Goal: Use online tool/utility: Utilize a website feature to perform a specific function

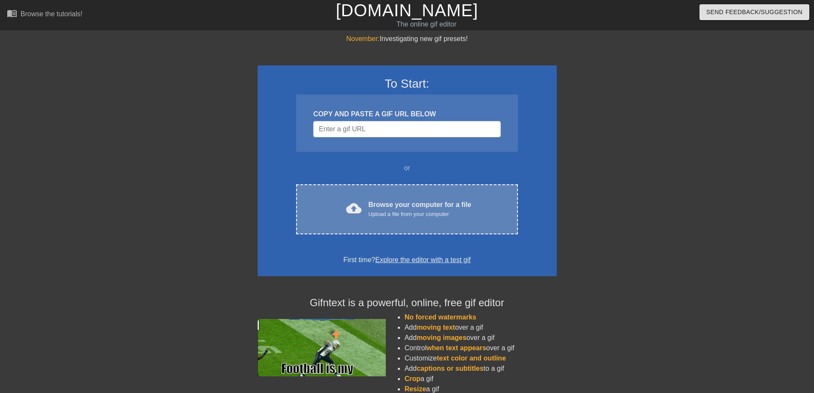
click at [387, 210] on div "Upload a file from your computer" at bounding box center [419, 214] width 103 height 9
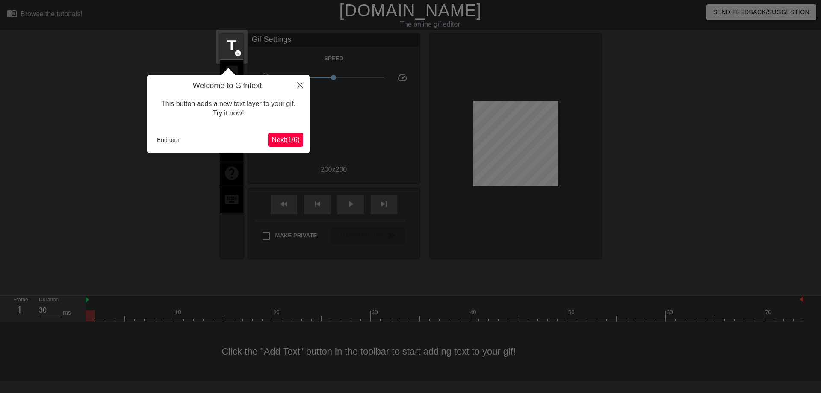
click at [294, 141] on span "Next ( 1 / 6 )" at bounding box center [285, 139] width 28 height 7
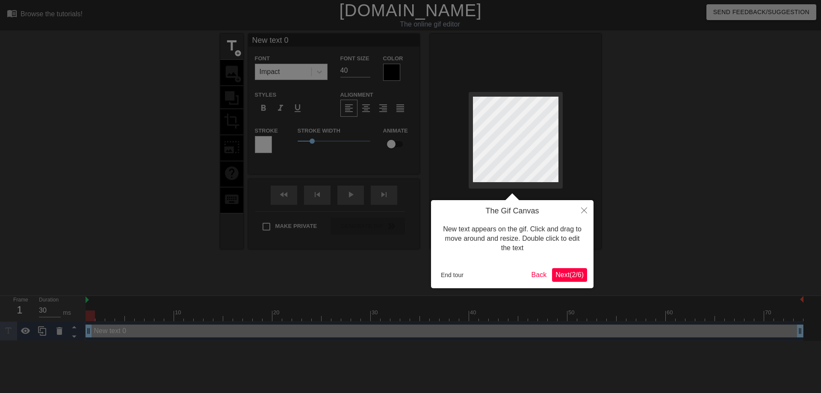
click at [563, 277] on span "Next ( 2 / 6 )" at bounding box center [569, 274] width 28 height 7
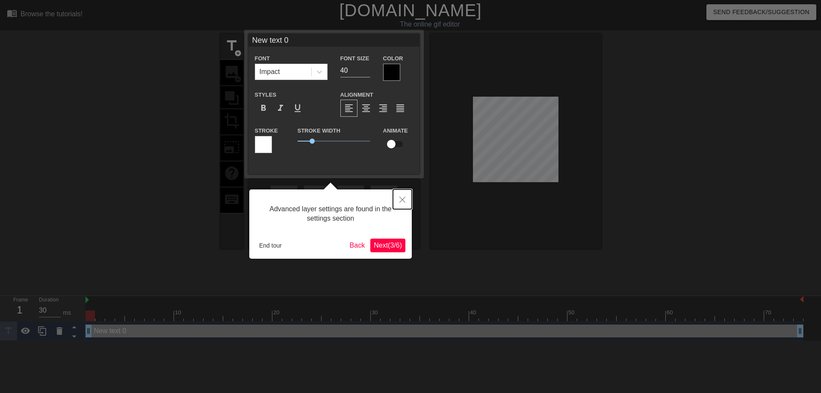
click at [405, 194] on button "Close" at bounding box center [402, 199] width 19 height 20
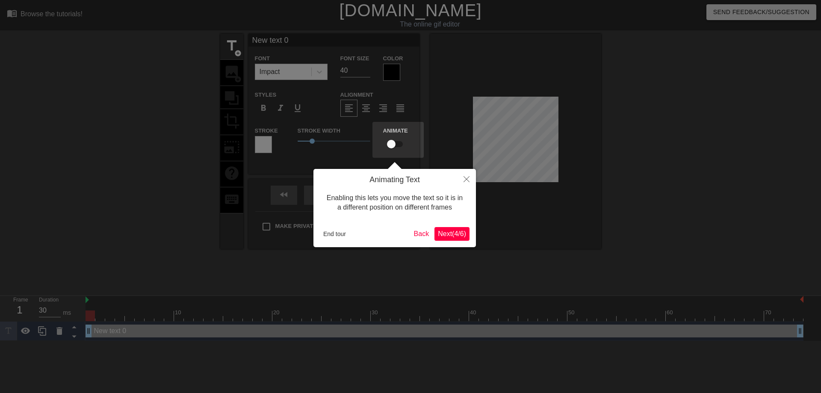
click at [477, 178] on div at bounding box center [410, 196] width 821 height 393
click at [471, 180] on button "Close" at bounding box center [466, 179] width 19 height 20
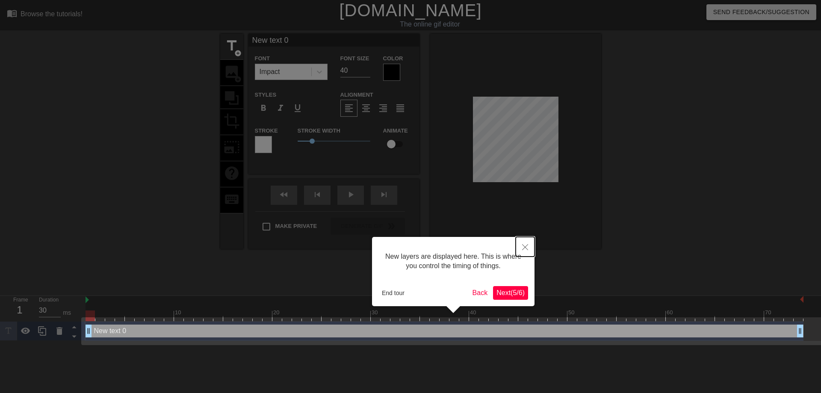
click at [524, 250] on button "Close" at bounding box center [524, 247] width 19 height 20
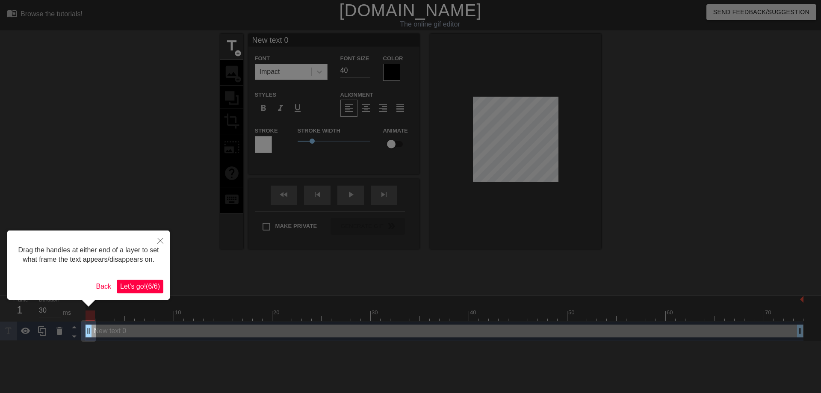
click at [171, 241] on div at bounding box center [410, 196] width 821 height 393
click at [164, 241] on button "Close" at bounding box center [160, 240] width 19 height 20
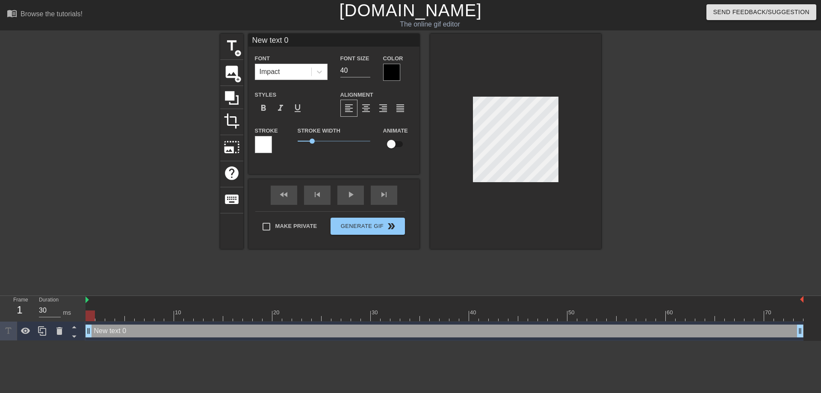
click at [409, 259] on div "title add_circle image add_circle crop photo_size_select_large help keyboard Ne…" at bounding box center [410, 162] width 381 height 256
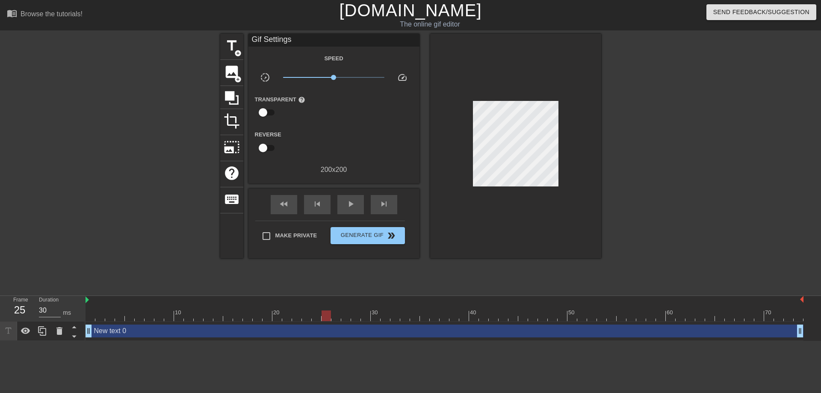
click at [321, 314] on div at bounding box center [444, 315] width 718 height 11
click at [133, 291] on div "menu_book Browse the tutorials! [DOMAIN_NAME] The online gif editor Send Feedba…" at bounding box center [410, 170] width 821 height 341
click at [95, 318] on div at bounding box center [444, 315] width 718 height 11
click at [92, 319] on div at bounding box center [444, 315] width 718 height 11
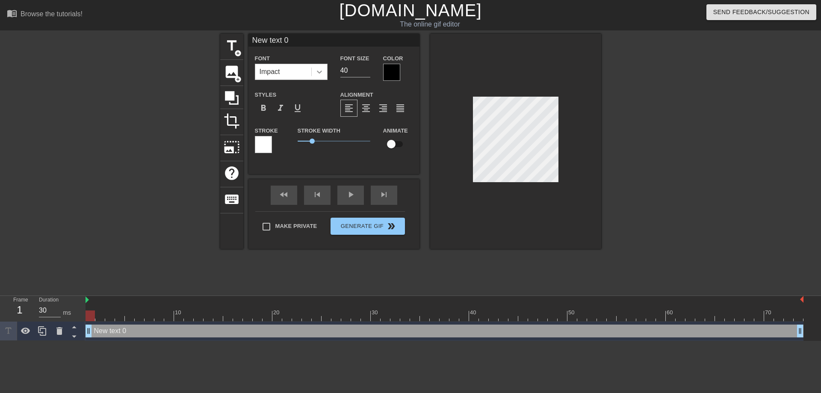
click at [314, 70] on div at bounding box center [319, 71] width 15 height 15
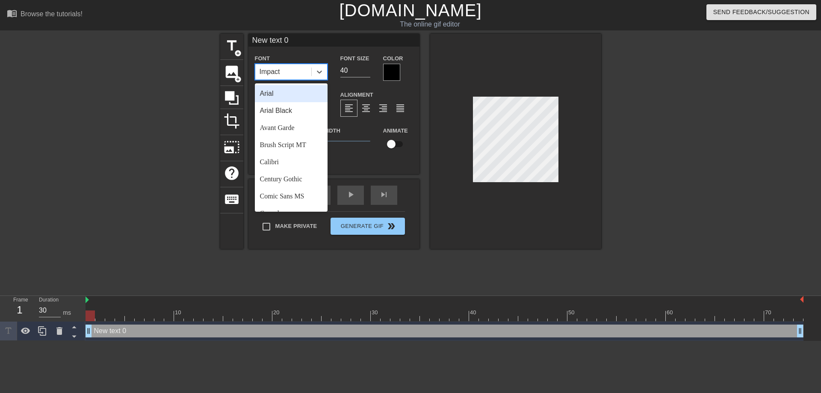
click at [287, 93] on div "Arial" at bounding box center [291, 93] width 73 height 17
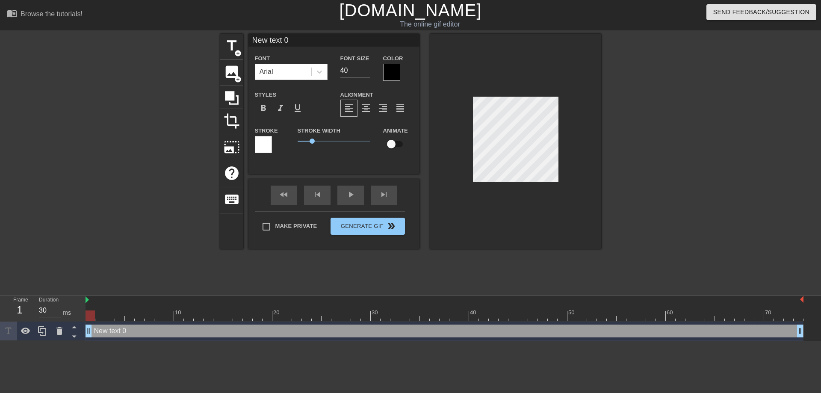
click at [388, 68] on div at bounding box center [391, 72] width 17 height 17
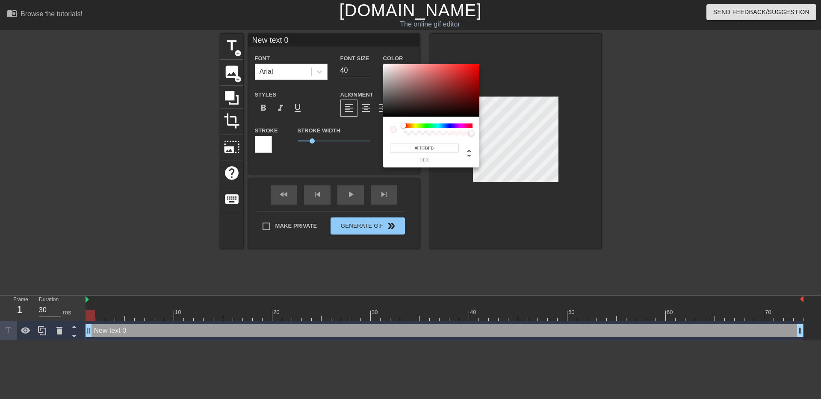
type input "#FFFFFF"
drag, startPoint x: 389, startPoint y: 61, endPoint x: 373, endPoint y: 55, distance: 17.2
click at [373, 55] on div "#FFFFFF hex" at bounding box center [410, 199] width 821 height 399
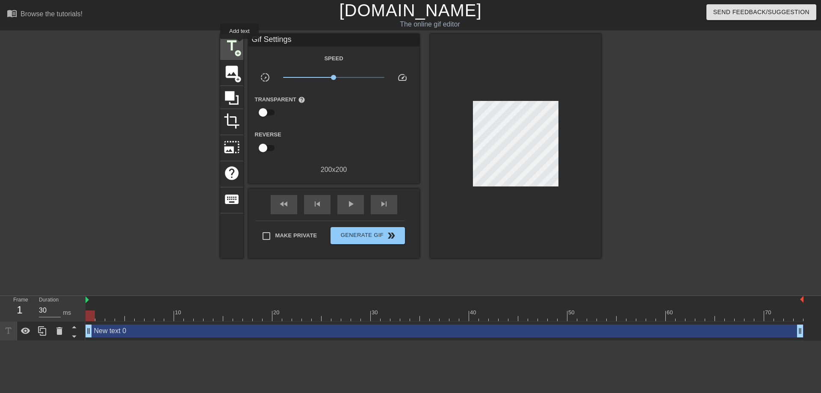
click at [239, 45] on span "title" at bounding box center [232, 46] width 16 height 16
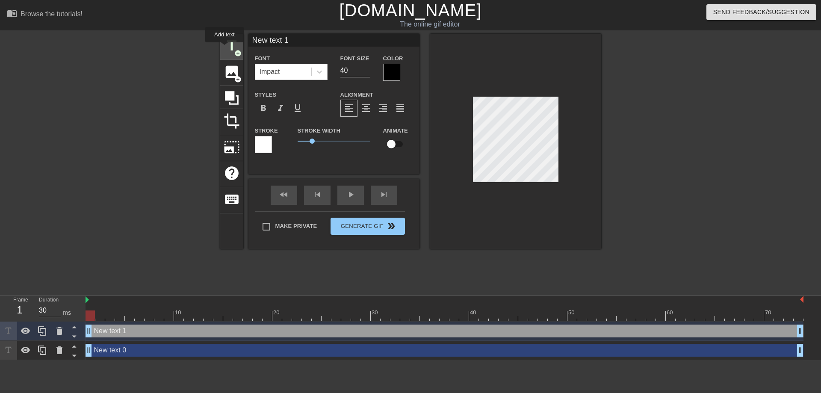
click at [225, 48] on span "title" at bounding box center [232, 46] width 16 height 16
type input "New text 2"
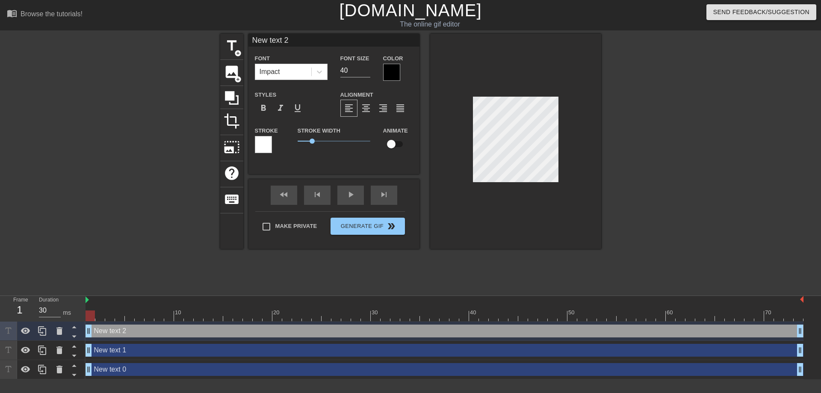
click at [111, 334] on div "New text 2 drag_handle drag_handle" at bounding box center [444, 330] width 718 height 13
click at [396, 145] on input "checkbox" at bounding box center [391, 144] width 49 height 16
checkbox input "true"
click at [297, 75] on div "Impact" at bounding box center [283, 71] width 56 height 15
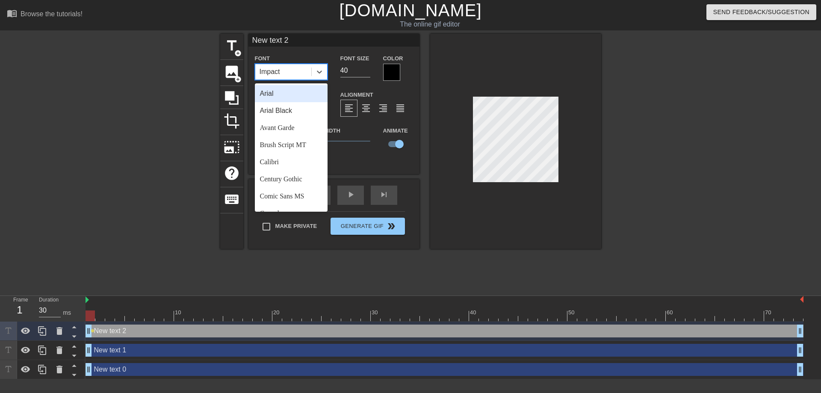
click at [288, 90] on div "Arial" at bounding box center [291, 93] width 73 height 17
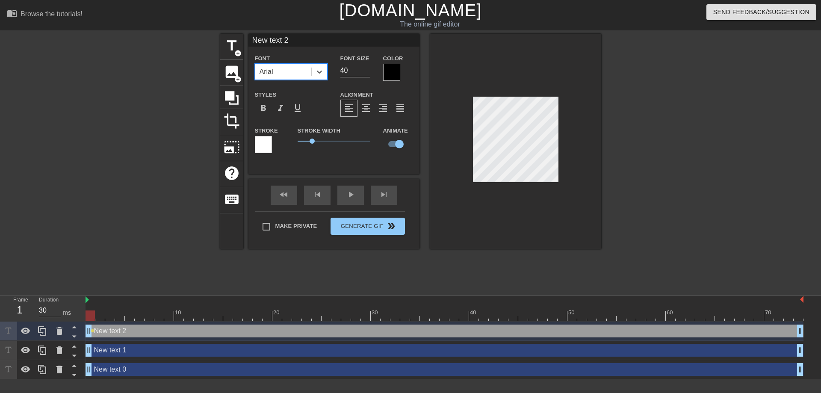
click at [386, 62] on label "Color" at bounding box center [393, 58] width 20 height 9
click at [387, 66] on div at bounding box center [391, 72] width 17 height 17
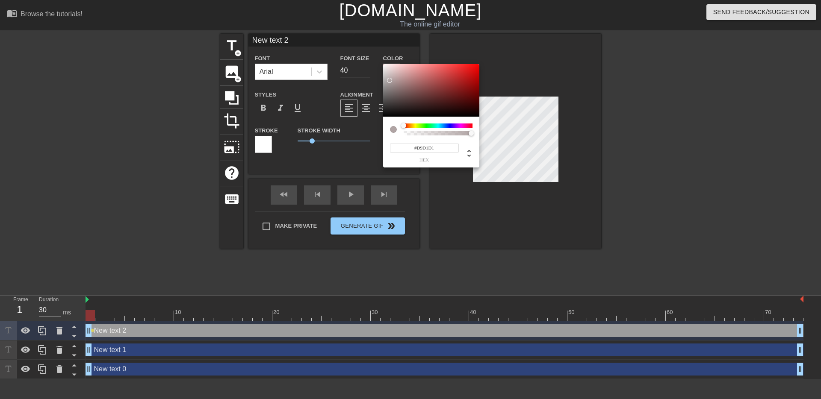
type input "#FFFFFF"
drag, startPoint x: 389, startPoint y: 80, endPoint x: 374, endPoint y: 56, distance: 29.0
click at [374, 56] on div "#FFFFFF hex" at bounding box center [410, 199] width 821 height 399
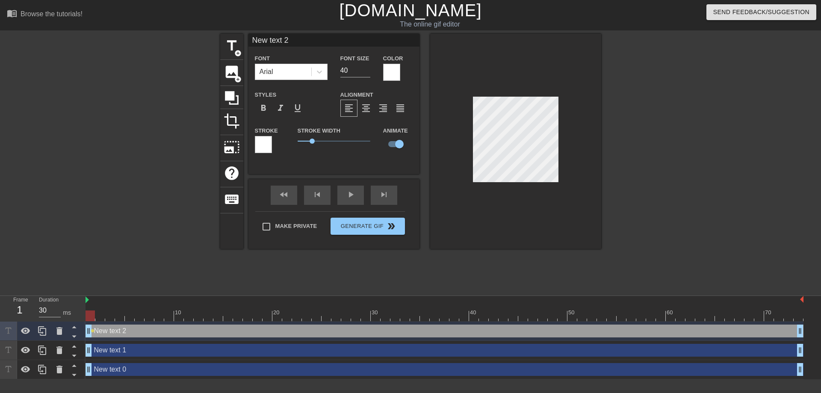
type input "New text 1"
checkbox input "false"
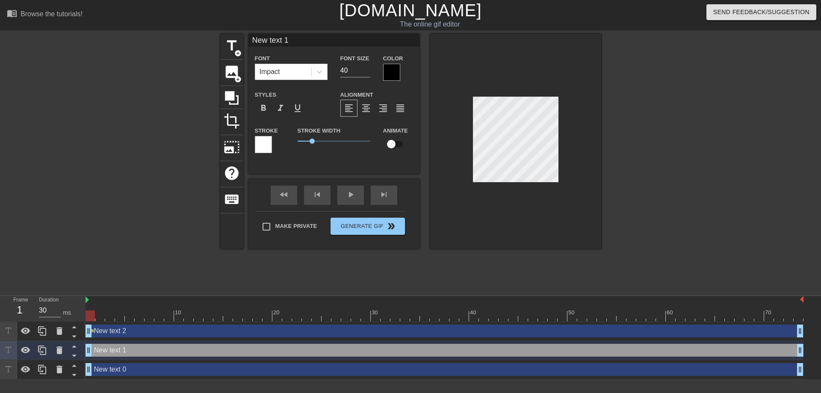
click at [394, 79] on div at bounding box center [391, 72] width 17 height 17
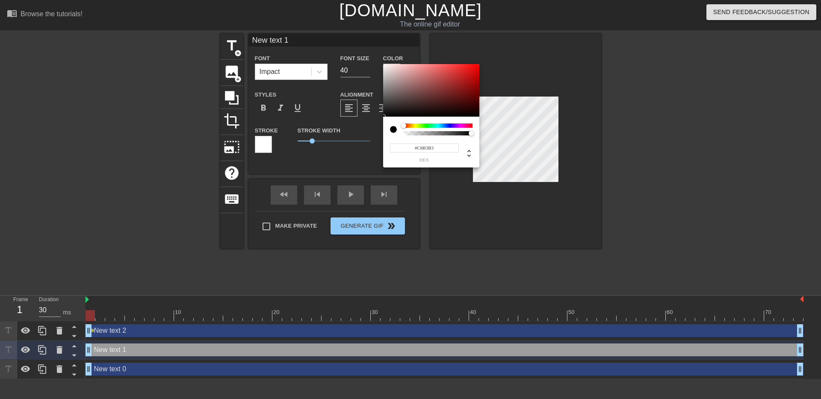
type input "#FFFFFF"
drag, startPoint x: 367, startPoint y: 37, endPoint x: 361, endPoint y: 31, distance: 9.1
click at [361, 31] on div "#FFFFFF hex" at bounding box center [410, 199] width 821 height 399
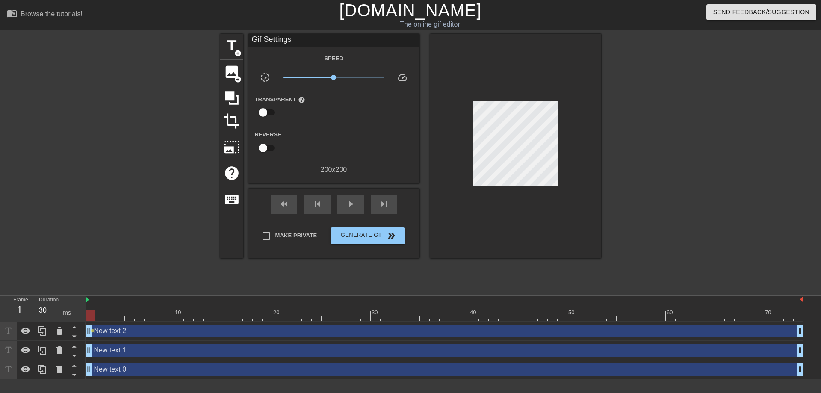
click at [313, 62] on div "Speed" at bounding box center [333, 58] width 171 height 11
click at [153, 334] on div "New text 2 drag_handle drag_handle" at bounding box center [444, 330] width 718 height 13
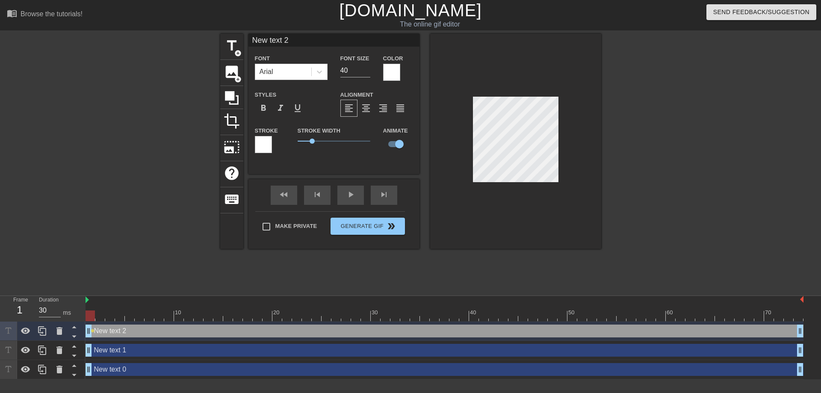
click at [180, 348] on div "New text 1 drag_handle drag_handle" at bounding box center [444, 350] width 718 height 13
type input "New text 1"
checkbox input "false"
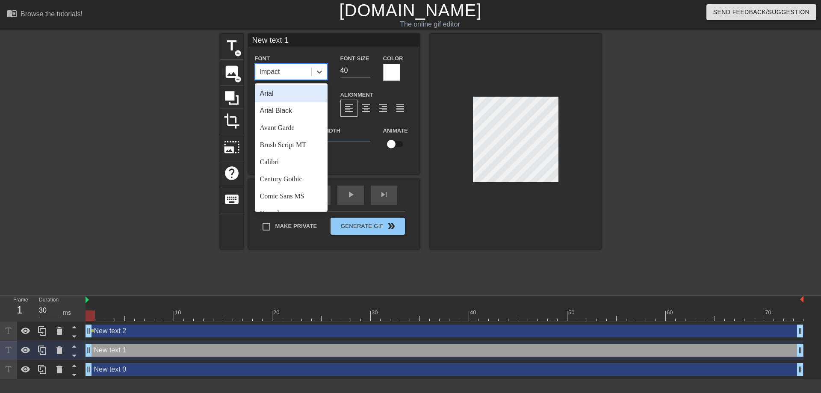
click at [284, 65] on div "Impact" at bounding box center [283, 71] width 56 height 15
click at [279, 93] on div "Arial" at bounding box center [291, 93] width 73 height 17
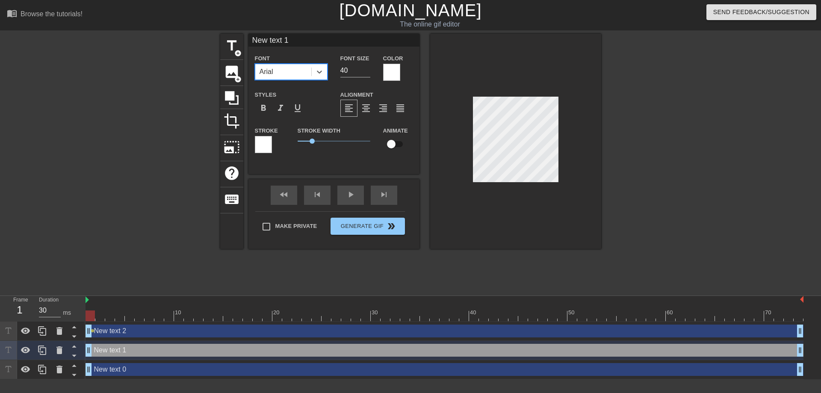
click at [168, 378] on div "New text 0 drag_handle drag_handle" at bounding box center [444, 369] width 718 height 19
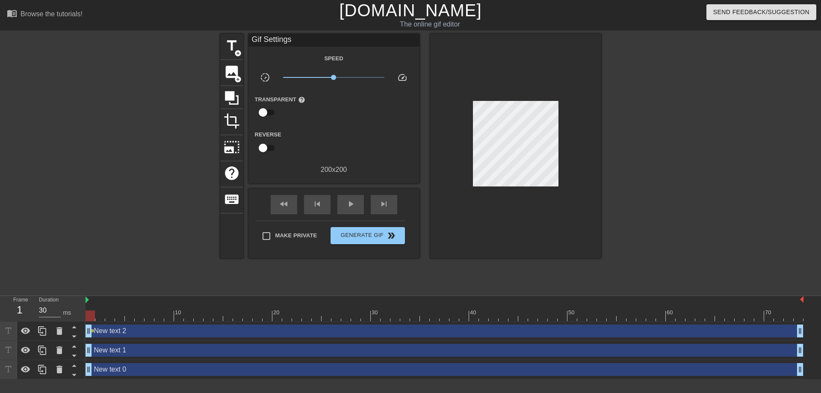
click at [165, 373] on div "New text 0 drag_handle drag_handle" at bounding box center [444, 369] width 718 height 13
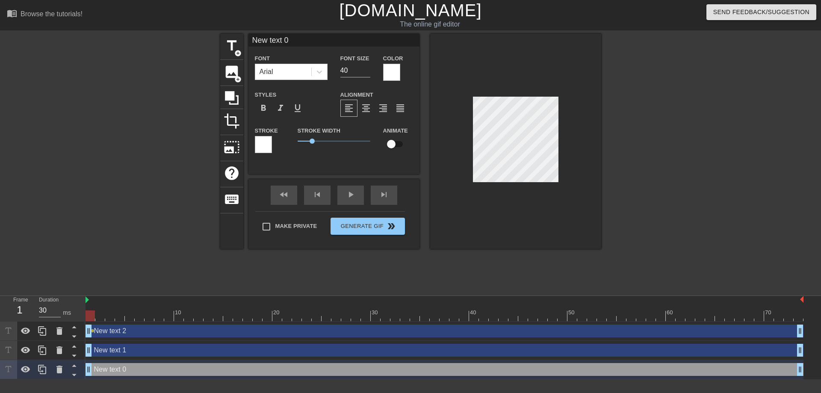
click at [388, 145] on input "checkbox" at bounding box center [391, 144] width 49 height 16
checkbox input "true"
click at [121, 334] on div "New text 2 drag_handle drag_handle" at bounding box center [444, 330] width 718 height 13
type input "New text 2"
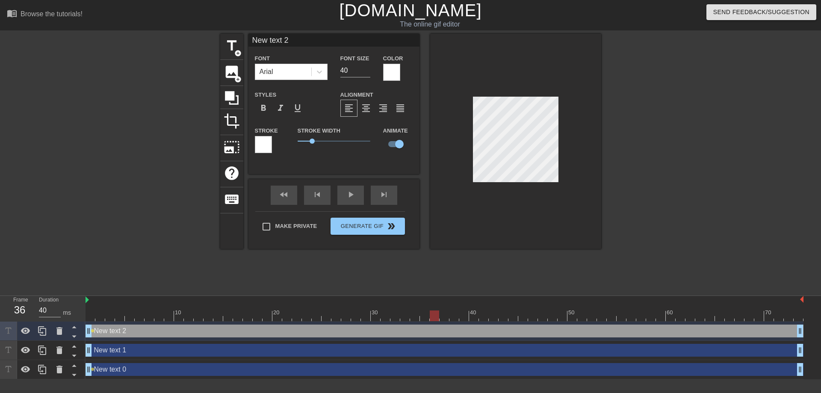
type input "30"
drag, startPoint x: 93, startPoint y: 317, endPoint x: 87, endPoint y: 322, distance: 8.2
click at [87, 322] on div "10 20 30 40 50 60 70 New text 2 drag_handle drag_handle lens New text 1 drag_ha…" at bounding box center [452, 337] width 735 height 83
type input "New text 1"
checkbox input "false"
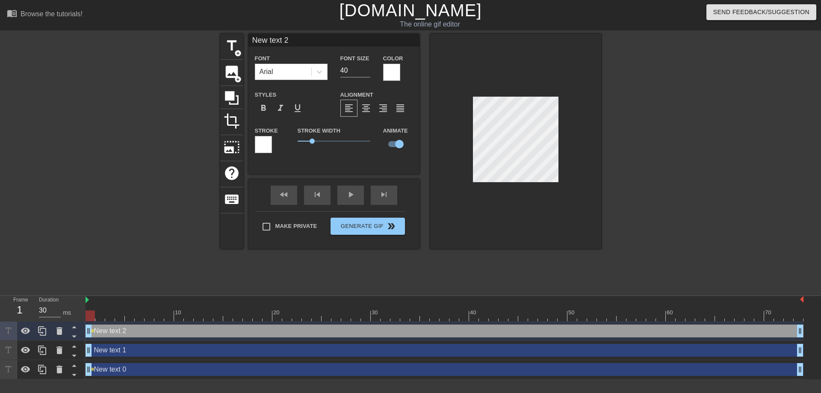
type input "1"
type textarea "1"
type input "15"
type textarea "15"
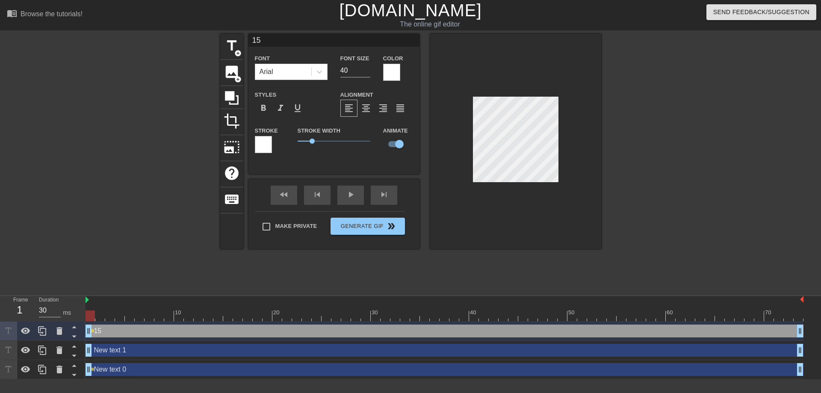
type input "15"
type textarea "15"
type input "15 p"
type textarea "15 p"
type input "15 pr"
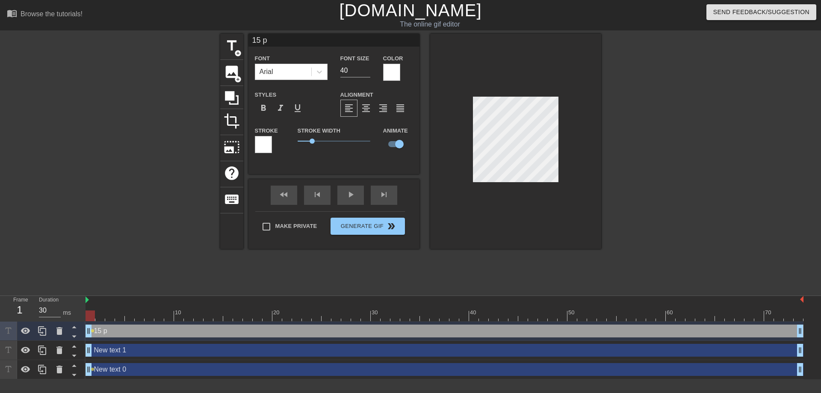
type textarea "15 pr"
type input "15 p"
type textarea "15 p"
type input "15"
type textarea "15"
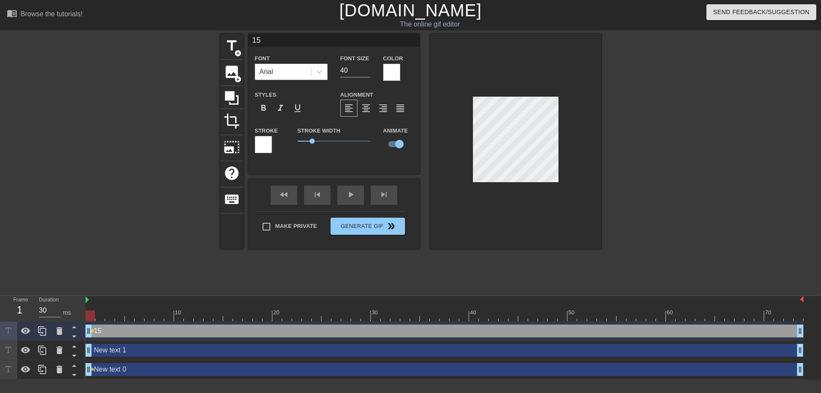
type input "15"
type textarea "15"
type input "15%"
type textarea "15%"
type input "15%"
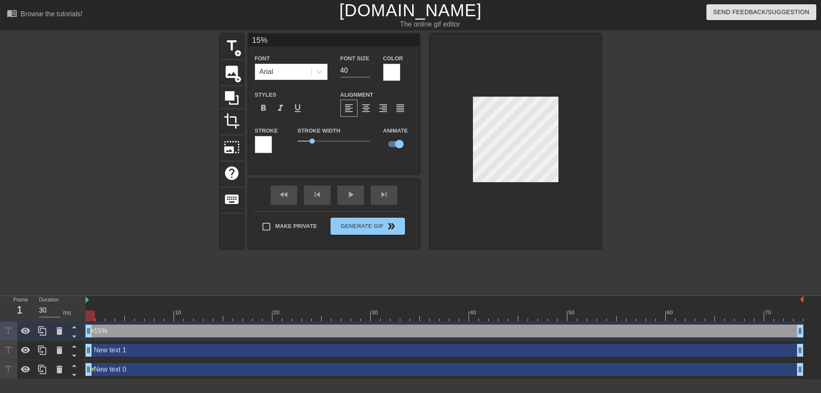
type textarea "15%"
type input "15% r"
type textarea "15% r"
type input "15% ra"
type textarea "15% ra"
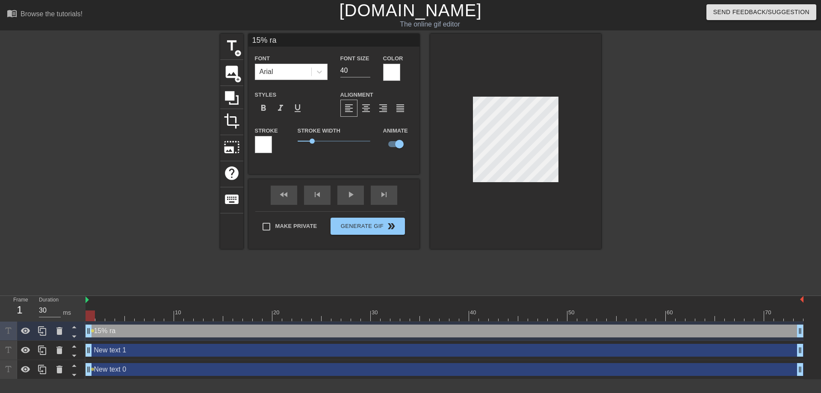
type input "15% rab"
type textarea "15% rab"
type input "15% raba"
type textarea "15% raba"
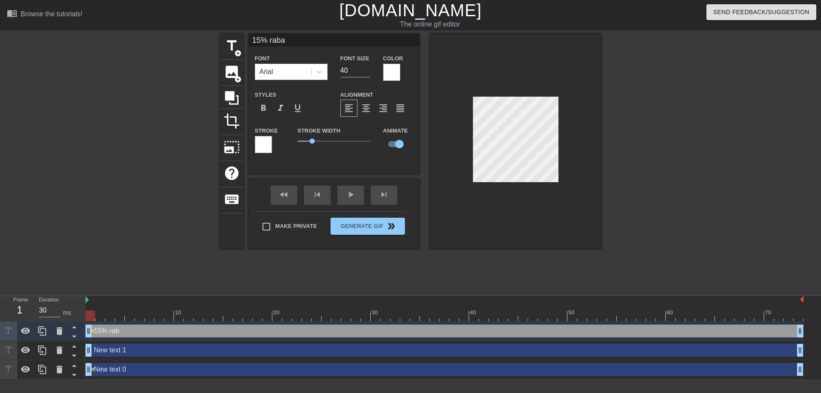
type input "15% rabat"
type textarea "15% rabat"
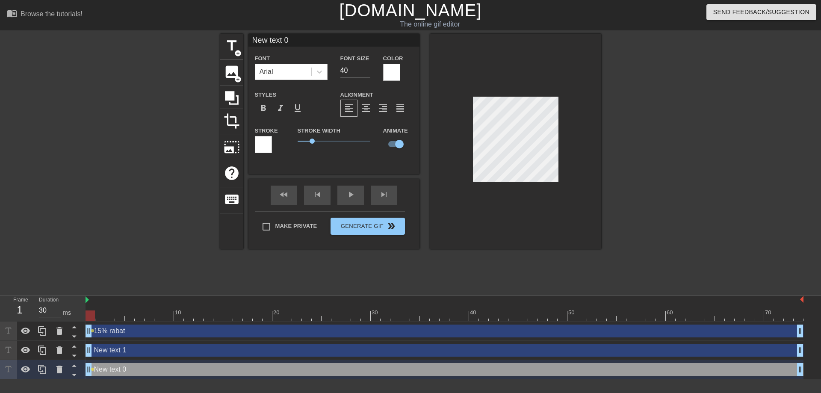
type input "m"
type textarea "m"
type input "mi"
type textarea "mi"
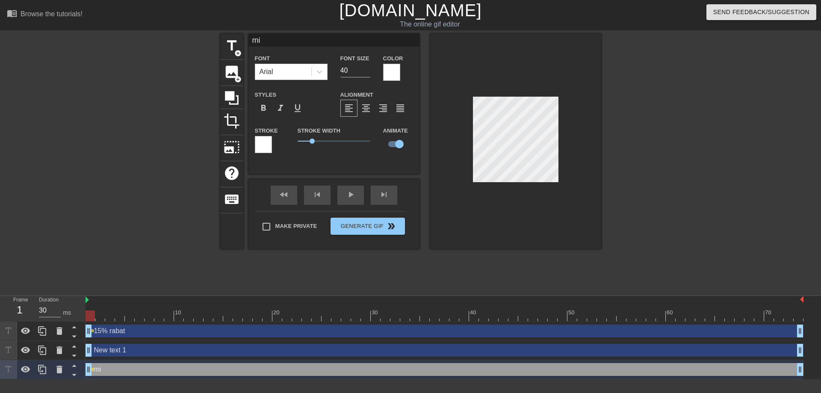
type input "mig"
type textarea "mig"
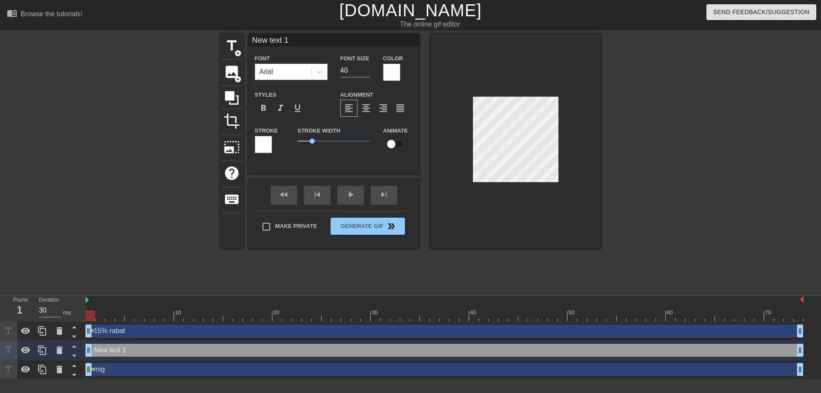
scroll to position [1, 1]
type input "j"
type textarea "j"
type input "k"
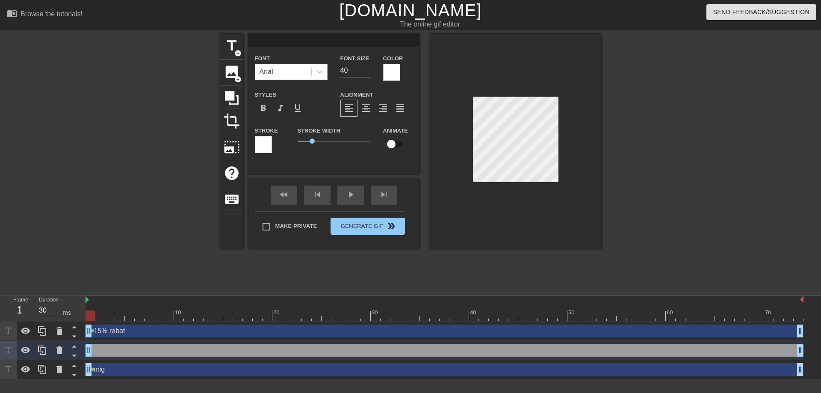
type textarea "k"
type input "ku"
type textarea "ku"
type input "kun"
type textarea "kun"
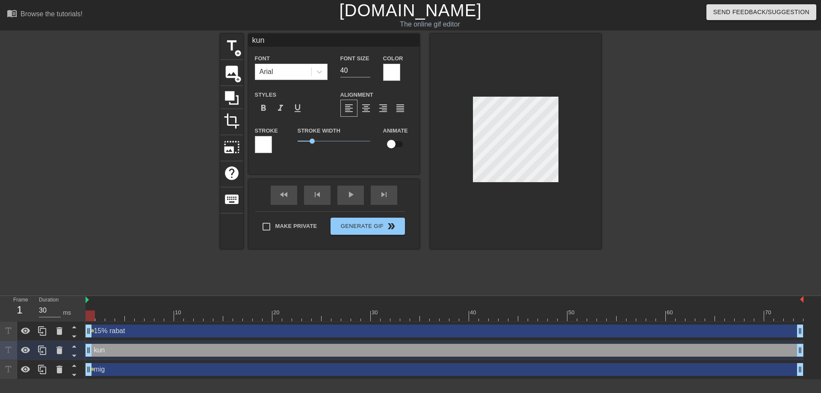
type input "kund"
type textarea "kund"
type input "[PERSON_NAME]"
type textarea "[PERSON_NAME]"
type input "kunden"
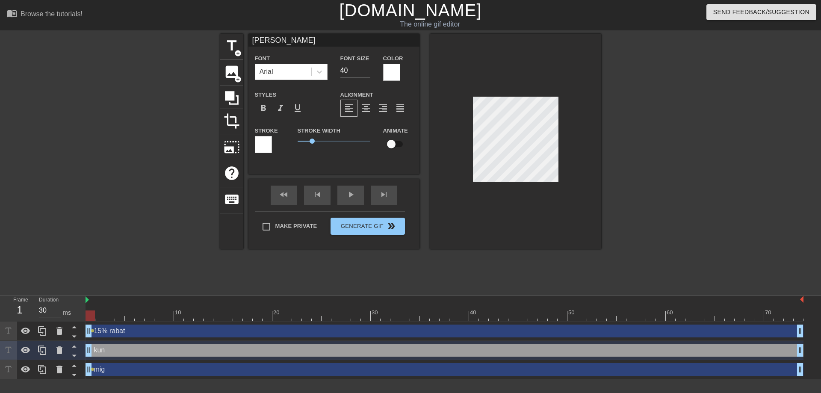
type textarea "kunden"
type input "kunden"
type textarea "kunden"
type input "kunden d"
type textarea "kunden d"
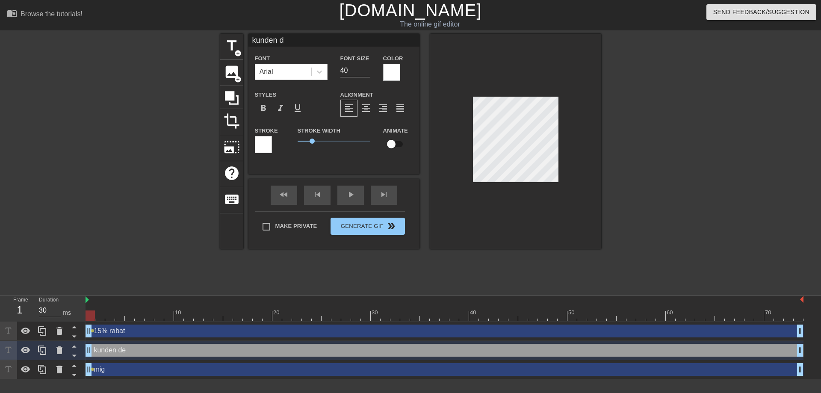
type input "kunden de"
type textarea "kunden de"
type input "kunden der"
type textarea "kunden der"
type input "kunden der"
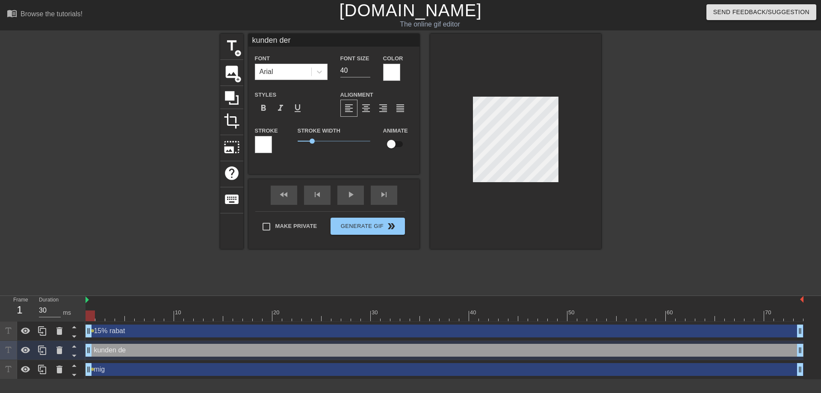
type textarea "kunden der"
type input "kunden der s"
type textarea "kunden der s"
type input "kunden der si"
type textarea "kunden der si"
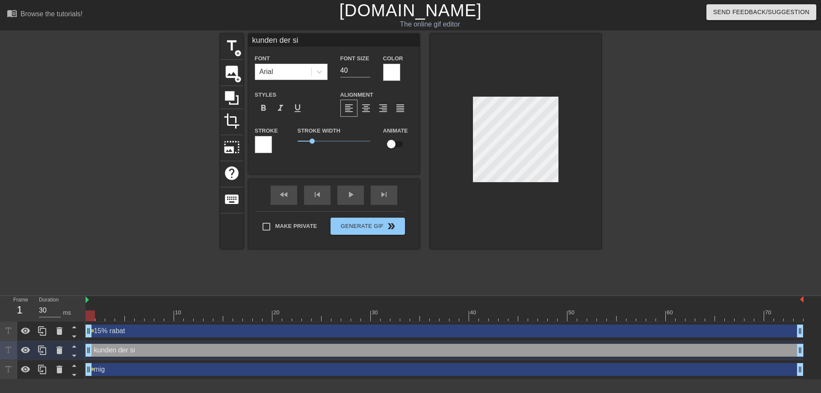
type input "kunden der sig"
type textarea "kunden der sig"
type input "kunden der sige"
type textarea "kunden der sige"
type input "kunden der siger"
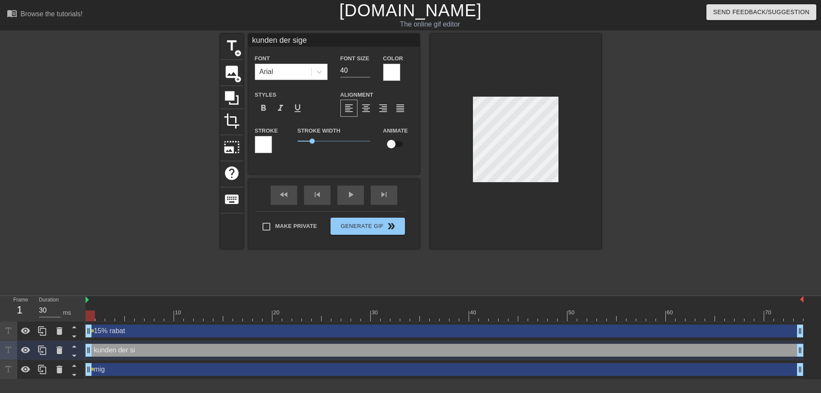
type textarea "kunden der siger"
type input "kunden der siger"
type textarea "kunden der siger"
type input "kunden der siger n"
type textarea "kunden der siger ne"
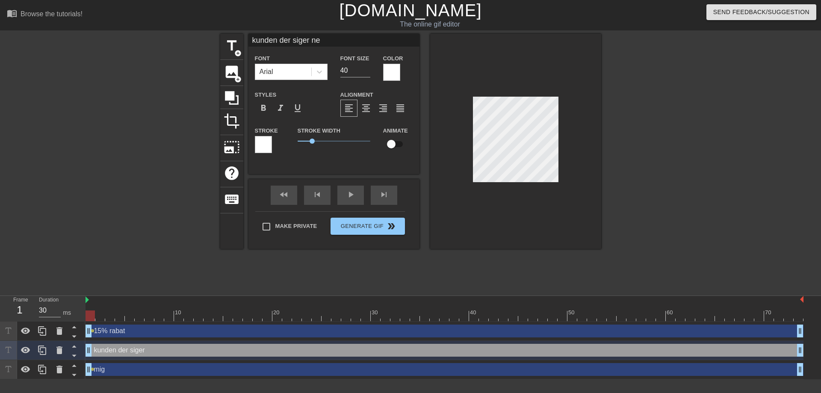
type input "kunden der siger nej"
type textarea "kunden der siger nej"
click at [26, 336] on icon at bounding box center [26, 331] width 10 height 10
click at [24, 364] on div at bounding box center [25, 369] width 17 height 19
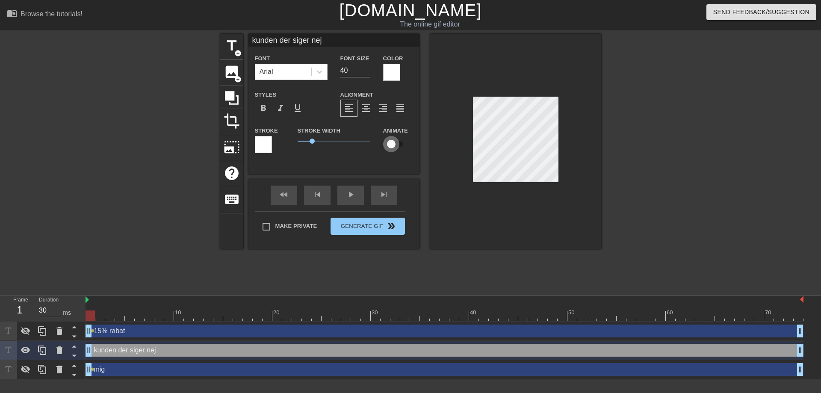
click at [398, 148] on input "checkbox" at bounding box center [391, 144] width 49 height 16
checkbox input "true"
click at [137, 370] on div "mig drag_handle drag_handle" at bounding box center [444, 369] width 718 height 13
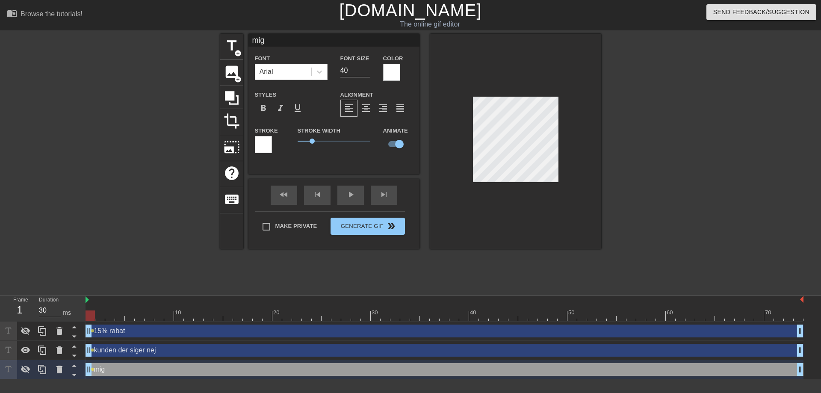
click at [200, 330] on div "15% rabat drag_handle drag_handle" at bounding box center [444, 330] width 718 height 13
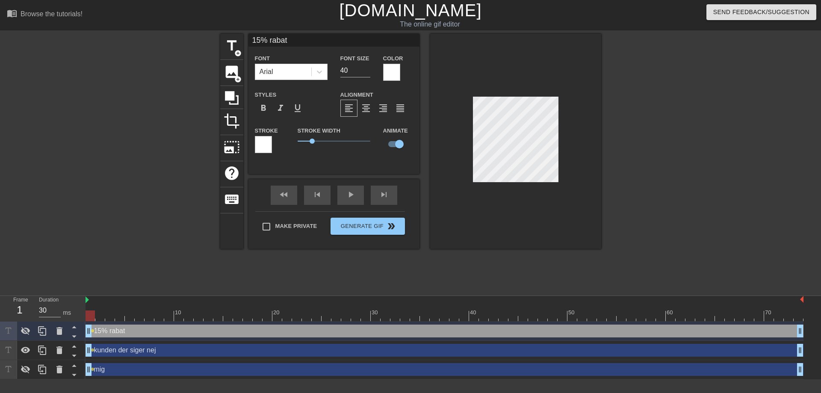
click at [179, 347] on div "kunden der siger nej drag_handle drag_handle" at bounding box center [444, 350] width 718 height 13
type input "kunden der siger nej"
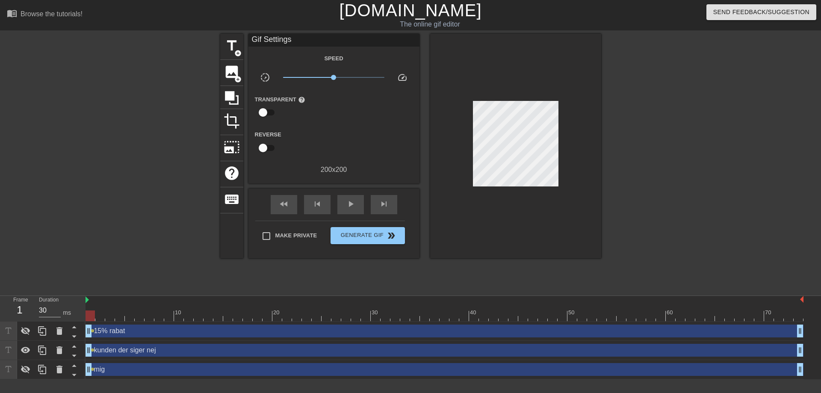
click at [134, 292] on div "menu_book Browse the tutorials! [DOMAIN_NAME] The online gif editor Send Feedba…" at bounding box center [410, 189] width 821 height 379
click at [105, 344] on div "kunden der siger nej drag_handle drag_handle" at bounding box center [444, 350] width 718 height 13
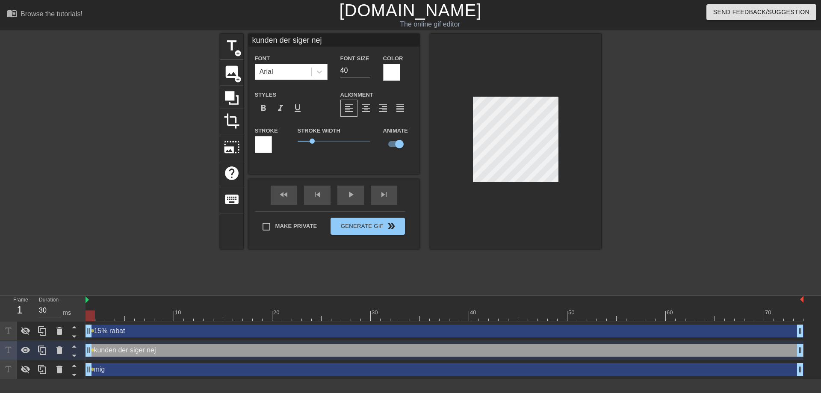
click at [105, 344] on div "kunden der siger nej drag_handle drag_handle" at bounding box center [444, 350] width 718 height 13
click at [100, 320] on div at bounding box center [444, 315] width 718 height 11
click at [92, 321] on div "10 20 30 40 50 60 70" at bounding box center [444, 309] width 718 height 26
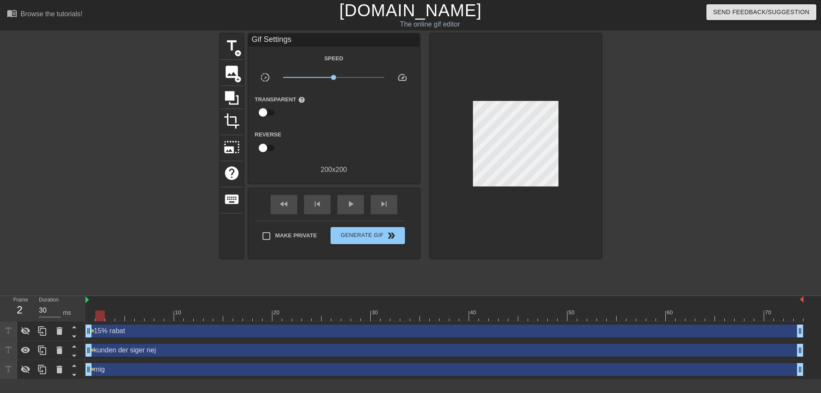
click at [88, 316] on div at bounding box center [444, 315] width 718 height 11
click at [124, 354] on div "kunden der siger nej drag_handle drag_handle" at bounding box center [444, 350] width 718 height 13
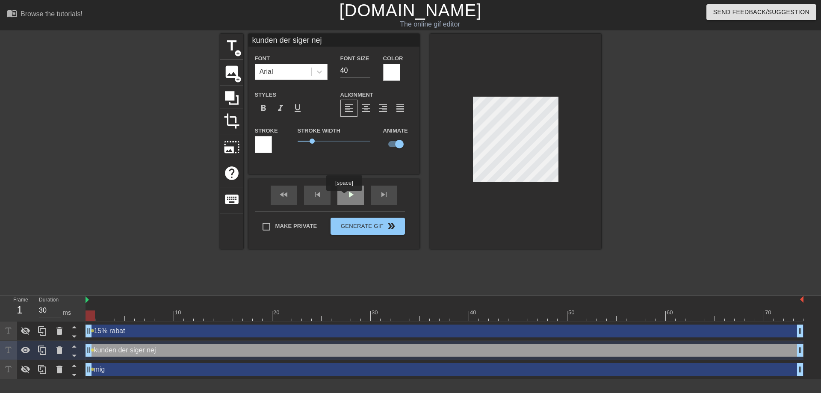
click at [345, 195] on div "play_arrow" at bounding box center [350, 194] width 26 height 19
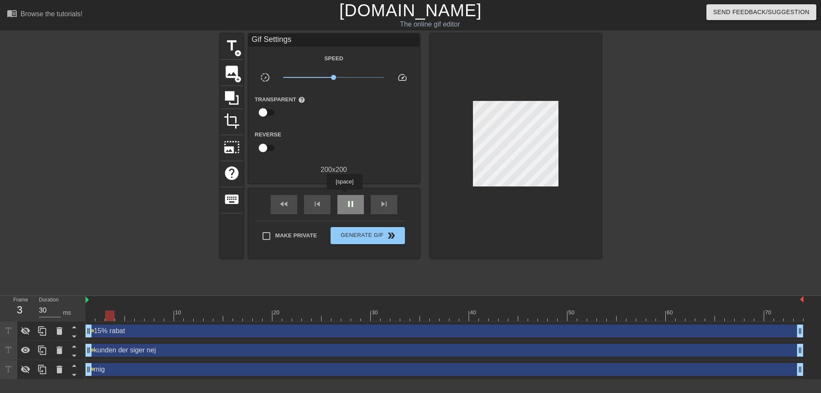
click at [345, 195] on div "pause" at bounding box center [350, 204] width 26 height 19
click at [345, 205] on span "play_arrow" at bounding box center [350, 204] width 10 height 10
click at [345, 205] on span "pause" at bounding box center [350, 204] width 10 height 10
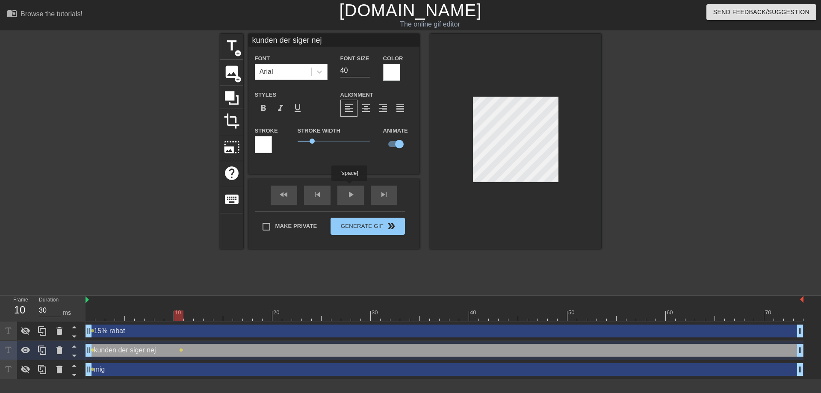
click at [351, 191] on div "fast_rewind skip_previous play_arrow skip_next" at bounding box center [333, 195] width 139 height 32
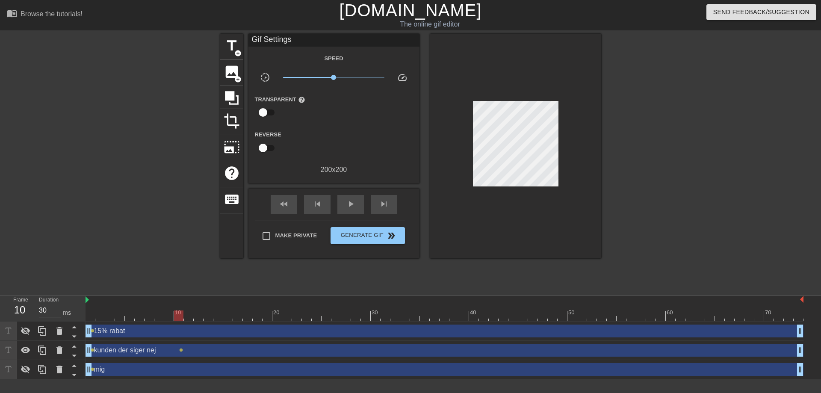
click at [351, 191] on div "fast_rewind skip_previous play_arrow skip_next" at bounding box center [333, 204] width 139 height 32
click at [352, 205] on span "play_arrow" at bounding box center [350, 204] width 10 height 10
click at [352, 205] on span "pause" at bounding box center [350, 204] width 10 height 10
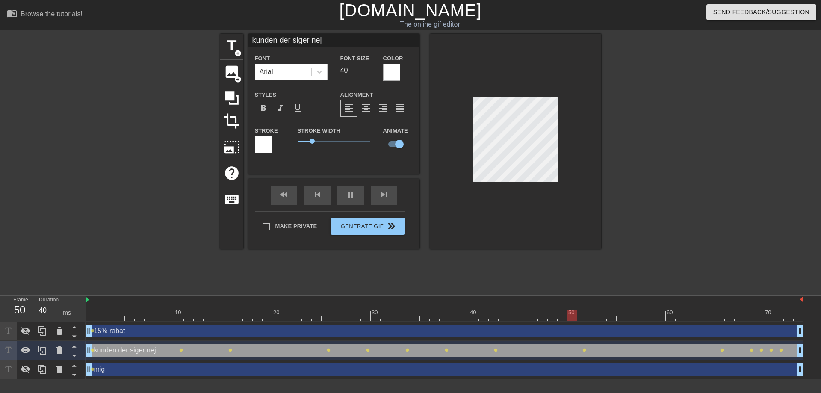
type input "30"
drag, startPoint x: 238, startPoint y: 316, endPoint x: 94, endPoint y: 318, distance: 143.6
click at [94, 318] on div at bounding box center [89, 315] width 9 height 11
click at [105, 319] on div at bounding box center [444, 315] width 718 height 11
click at [121, 318] on div at bounding box center [444, 315] width 718 height 11
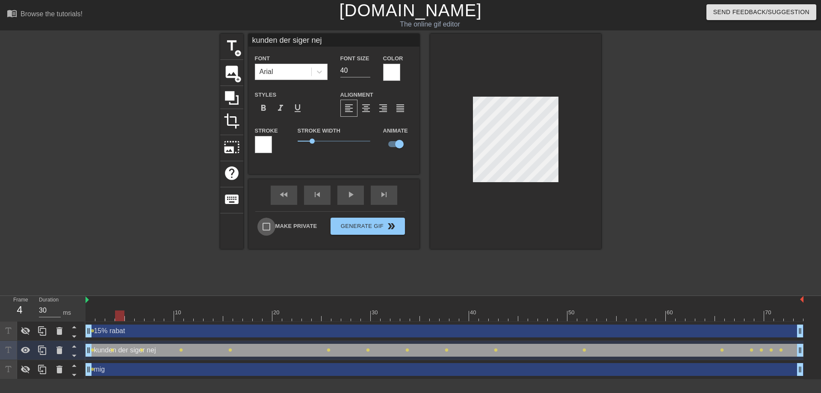
click at [121, 318] on div at bounding box center [119, 315] width 9 height 11
click at [118, 316] on div at bounding box center [119, 315] width 9 height 11
click at [128, 355] on div "kunden der siger nej drag_handle drag_handle" at bounding box center [444, 350] width 718 height 13
click at [78, 345] on icon at bounding box center [74, 346] width 11 height 11
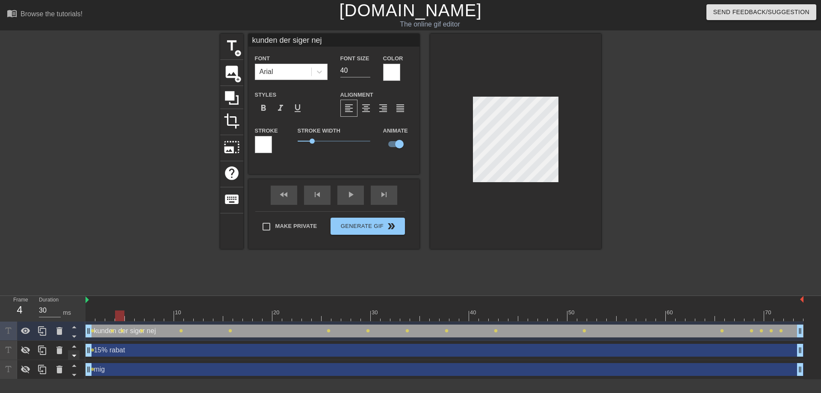
click at [77, 350] on icon at bounding box center [74, 355] width 11 height 11
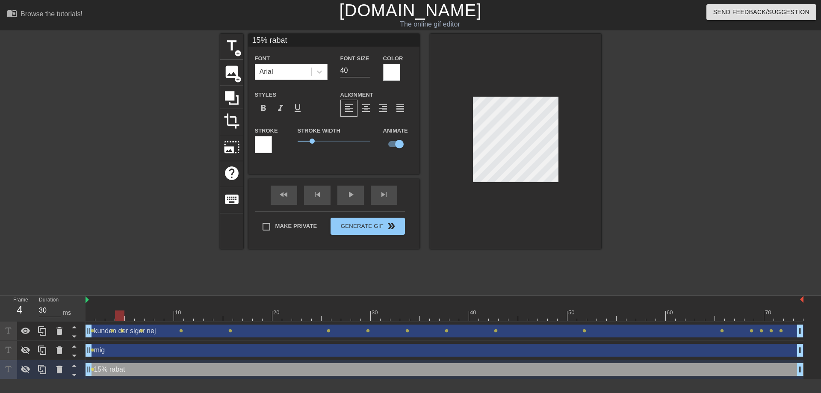
click at [132, 333] on div "kunden der siger nej drag_handle drag_handle" at bounding box center [444, 330] width 718 height 13
type input "kunden der siger nej"
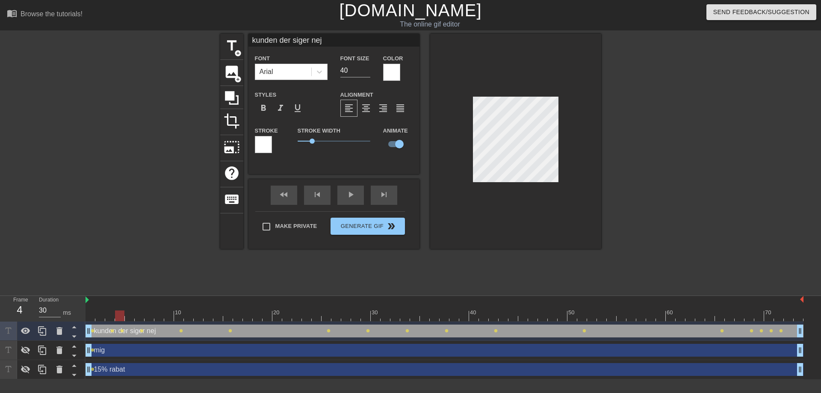
click at [133, 321] on div "10 20 30 40 50 60 70" at bounding box center [444, 309] width 718 height 26
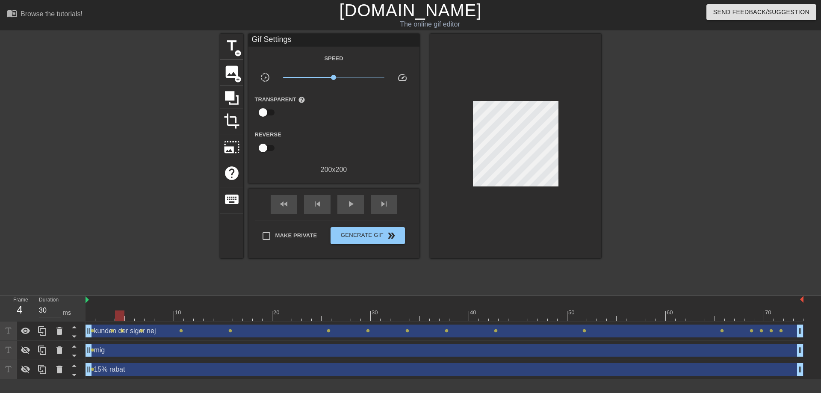
click at [132, 315] on div at bounding box center [444, 315] width 718 height 11
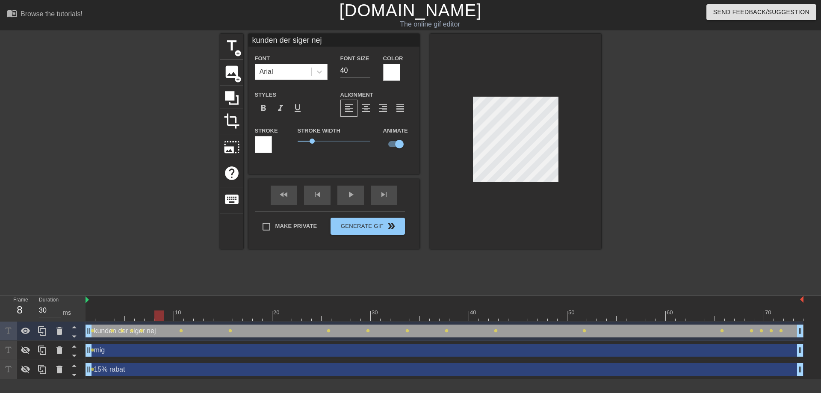
click at [155, 318] on div at bounding box center [444, 315] width 718 height 11
click at [203, 320] on div at bounding box center [444, 315] width 718 height 11
click at [221, 318] on div at bounding box center [444, 315] width 718 height 11
click at [252, 318] on div at bounding box center [444, 315] width 718 height 11
click at [286, 318] on div at bounding box center [444, 315] width 718 height 11
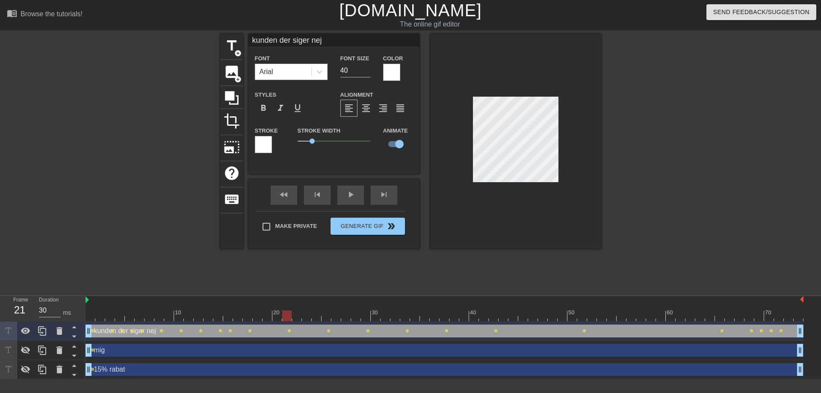
click at [312, 321] on div "10 20 30 40 50 60 70" at bounding box center [444, 309] width 718 height 26
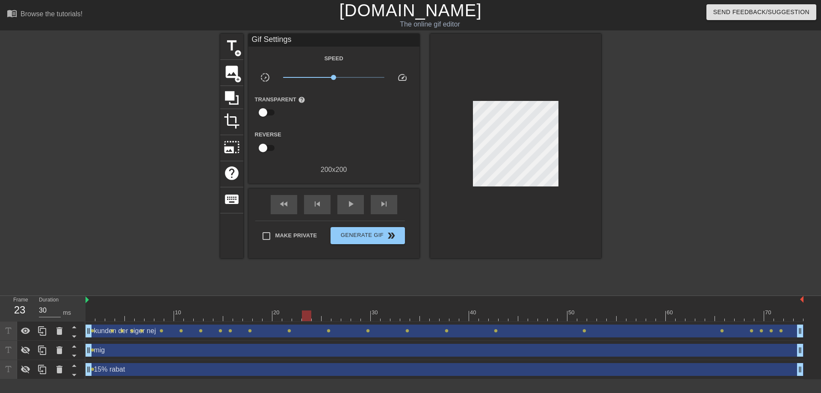
click at [309, 315] on div at bounding box center [444, 315] width 718 height 11
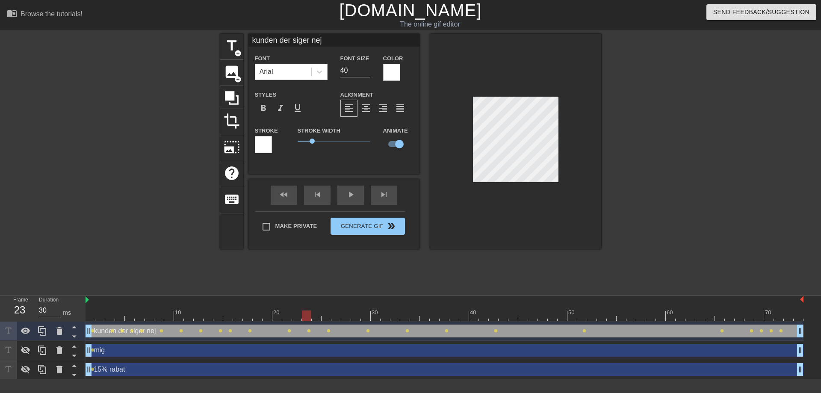
click at [341, 320] on div at bounding box center [444, 315] width 718 height 11
click at [349, 318] on div at bounding box center [444, 315] width 718 height 11
click at [359, 317] on div at bounding box center [444, 315] width 718 height 11
click at [379, 321] on div at bounding box center [444, 315] width 718 height 11
click at [388, 319] on div at bounding box center [444, 315] width 718 height 11
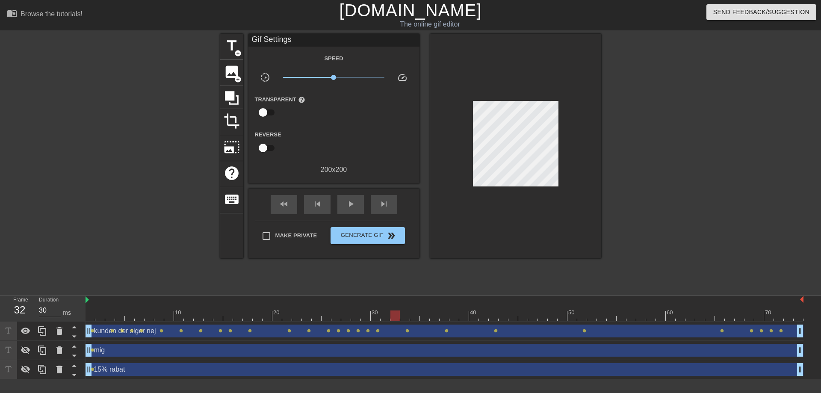
click at [394, 320] on div at bounding box center [444, 315] width 718 height 11
click at [407, 320] on div at bounding box center [444, 315] width 718 height 11
click at [415, 318] on div at bounding box center [444, 315] width 718 height 11
click at [423, 317] on div at bounding box center [444, 315] width 718 height 11
click at [430, 316] on div at bounding box center [444, 315] width 718 height 11
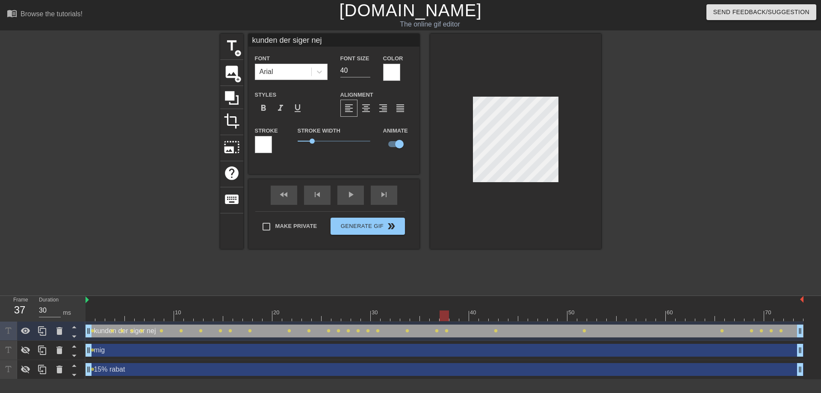
click at [447, 315] on div at bounding box center [444, 315] width 718 height 11
click at [437, 320] on div at bounding box center [444, 315] width 718 height 11
click at [446, 317] on div at bounding box center [444, 315] width 718 height 11
click at [451, 318] on div at bounding box center [444, 315] width 718 height 11
click at [461, 317] on div at bounding box center [444, 315] width 718 height 11
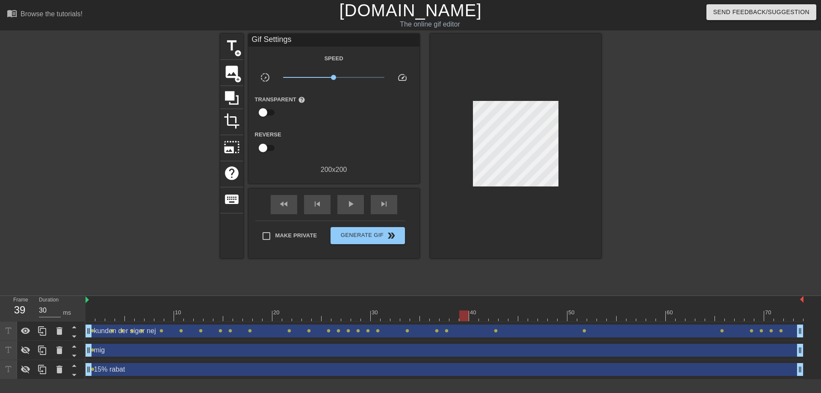
click at [502, 238] on div at bounding box center [515, 146] width 171 height 224
click at [474, 316] on div at bounding box center [444, 315] width 718 height 11
click at [486, 316] on div at bounding box center [444, 315] width 718 height 11
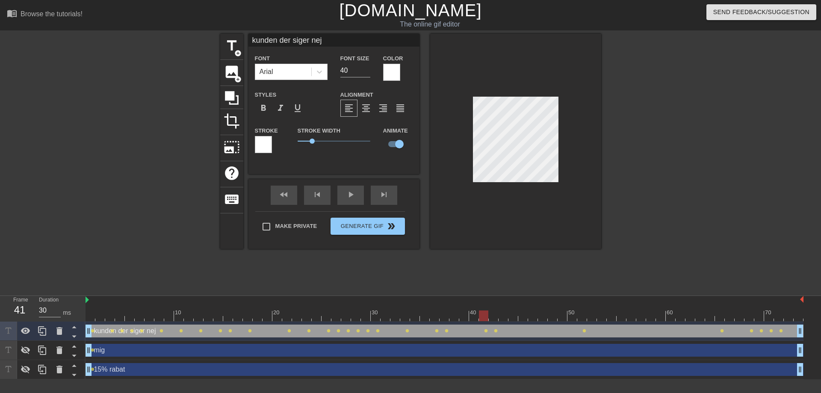
click at [475, 321] on div "kunden der siger nej drag_handle drag_handle lens lens lens lens lens lens lens…" at bounding box center [444, 330] width 718 height 19
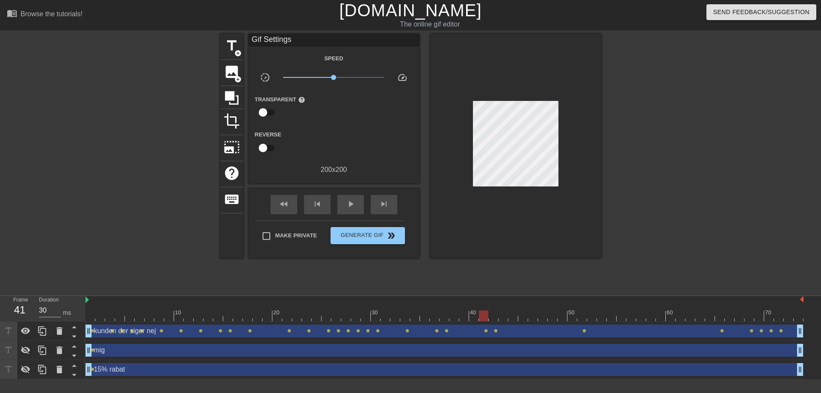
click at [472, 318] on div at bounding box center [444, 315] width 718 height 11
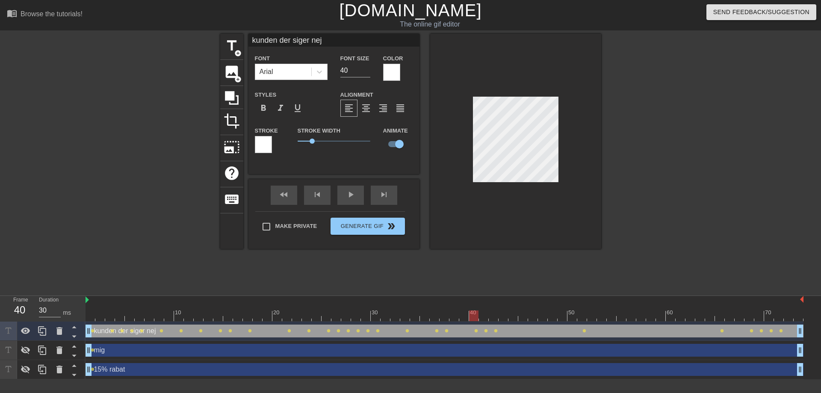
drag, startPoint x: 463, startPoint y: 319, endPoint x: 466, endPoint y: 310, distance: 9.2
click at [463, 319] on div at bounding box center [444, 315] width 718 height 11
click at [500, 319] on div at bounding box center [444, 315] width 718 height 11
click at [515, 318] on div at bounding box center [444, 315] width 718 height 11
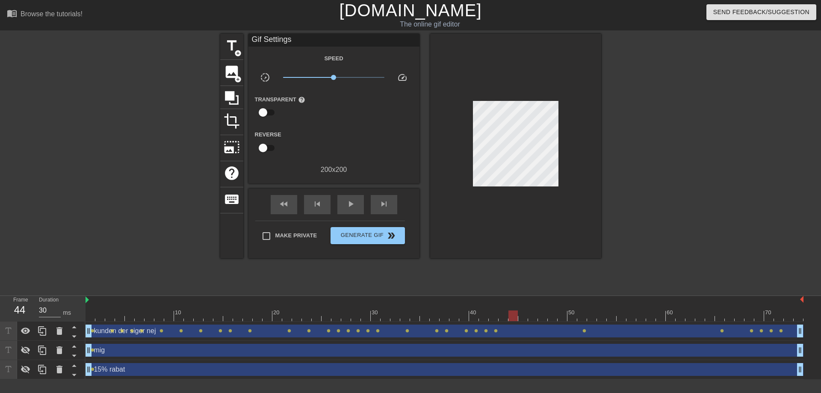
click at [521, 321] on div "10 20 30 40 50 60 70" at bounding box center [444, 309] width 718 height 26
click at [530, 318] on div at bounding box center [444, 315] width 718 height 11
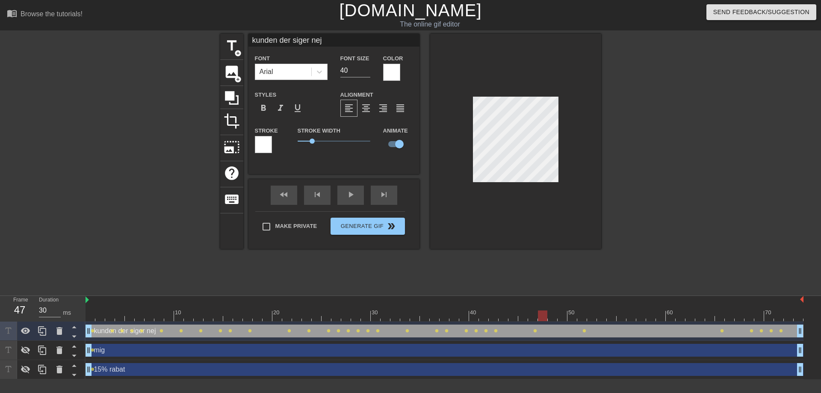
click at [545, 320] on div at bounding box center [444, 315] width 718 height 11
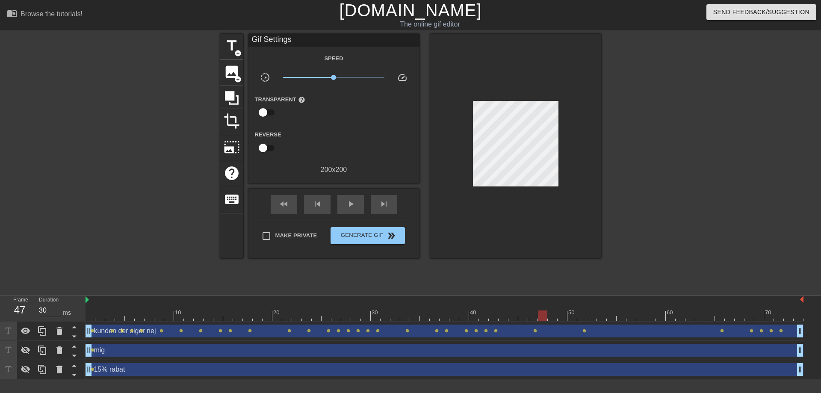
click at [529, 322] on div "kunden der siger nej drag_handle drag_handle lens lens lens lens lens lens lens…" at bounding box center [444, 330] width 718 height 19
click at [526, 320] on div at bounding box center [444, 315] width 718 height 11
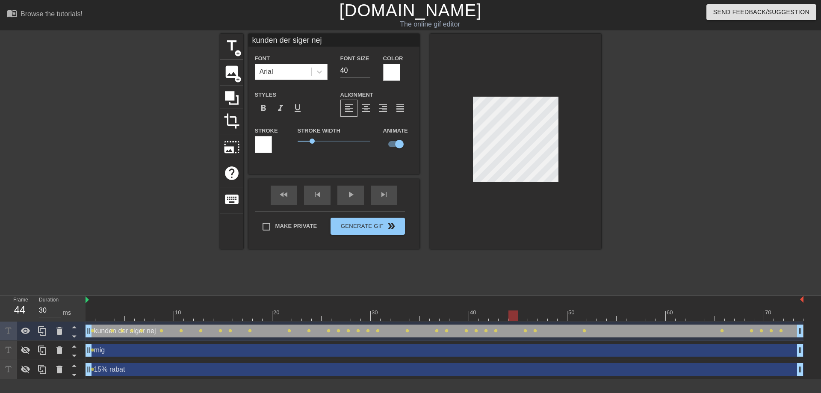
click at [512, 315] on div at bounding box center [444, 315] width 718 height 11
click at [508, 315] on div at bounding box center [512, 315] width 9 height 11
click at [550, 322] on div "kunden der siger nej drag_handle drag_handle lens lens lens lens lens lens lens…" at bounding box center [444, 330] width 718 height 19
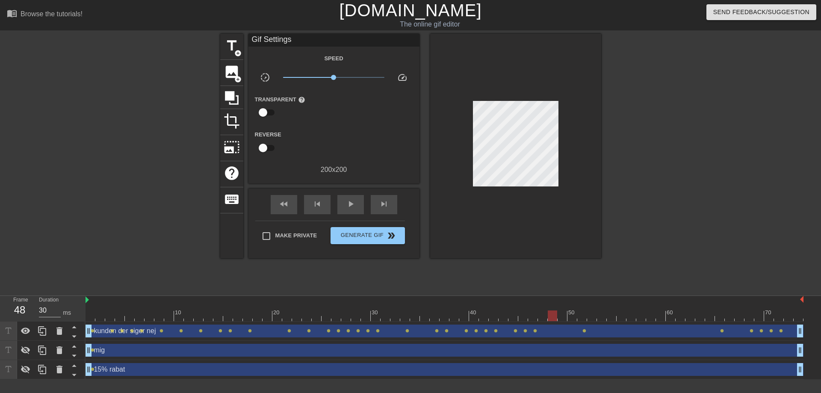
click at [550, 320] on div at bounding box center [444, 315] width 718 height 11
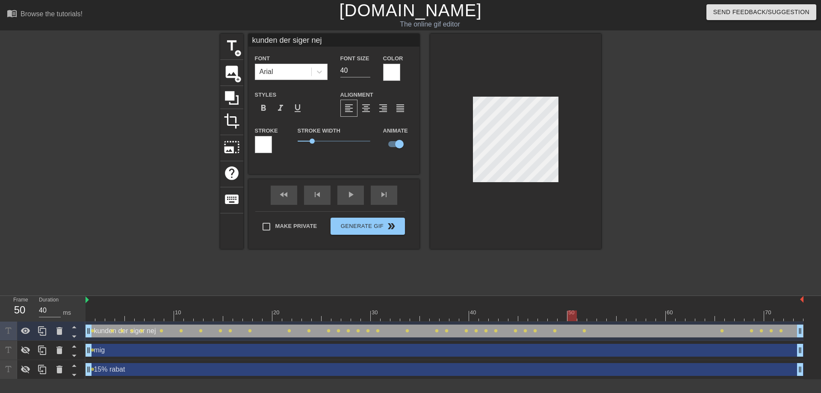
click at [571, 318] on div at bounding box center [444, 315] width 718 height 11
click at [579, 318] on div at bounding box center [444, 315] width 718 height 11
click at [589, 318] on div at bounding box center [444, 315] width 718 height 11
click at [606, 319] on div at bounding box center [444, 315] width 718 height 11
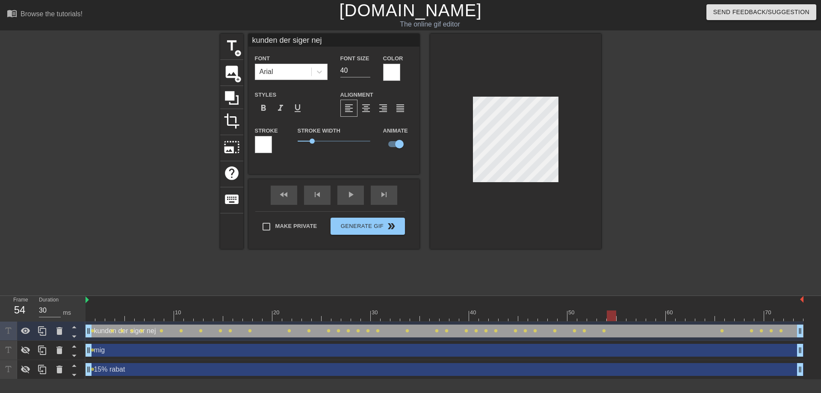
click at [610, 319] on div at bounding box center [444, 315] width 718 height 11
click at [617, 317] on div at bounding box center [444, 315] width 718 height 11
click at [630, 318] on div at bounding box center [444, 315] width 718 height 11
click at [639, 318] on div at bounding box center [444, 315] width 718 height 11
click at [654, 319] on div at bounding box center [444, 315] width 718 height 11
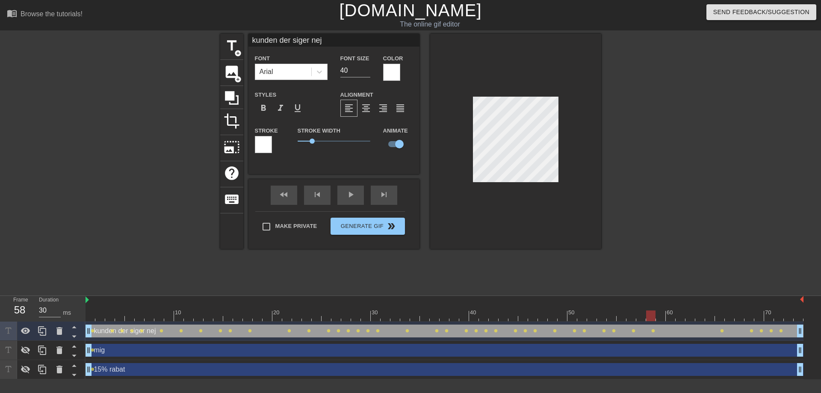
click at [662, 318] on div at bounding box center [444, 315] width 718 height 11
click at [670, 318] on div at bounding box center [444, 315] width 718 height 11
click at [680, 318] on div at bounding box center [444, 315] width 718 height 11
click at [688, 318] on div at bounding box center [444, 315] width 718 height 11
click at [701, 318] on div at bounding box center [444, 315] width 718 height 11
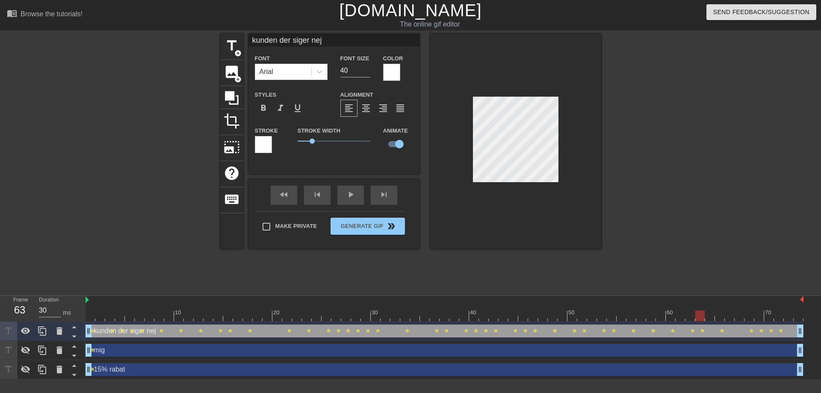
click at [706, 319] on div at bounding box center [444, 315] width 718 height 11
click at [721, 318] on div at bounding box center [444, 315] width 718 height 11
click at [726, 318] on div at bounding box center [444, 315] width 718 height 11
click at [734, 318] on div at bounding box center [444, 315] width 718 height 11
click at [736, 318] on div at bounding box center [444, 315] width 718 height 11
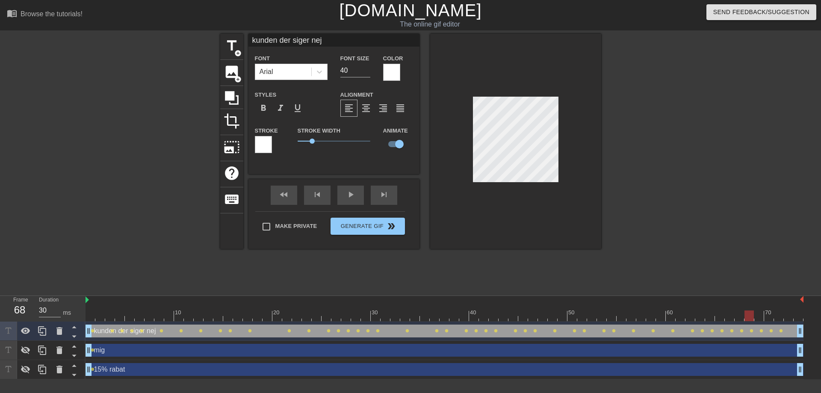
click at [745, 318] on div at bounding box center [444, 315] width 718 height 11
click at [791, 318] on div at bounding box center [444, 315] width 718 height 11
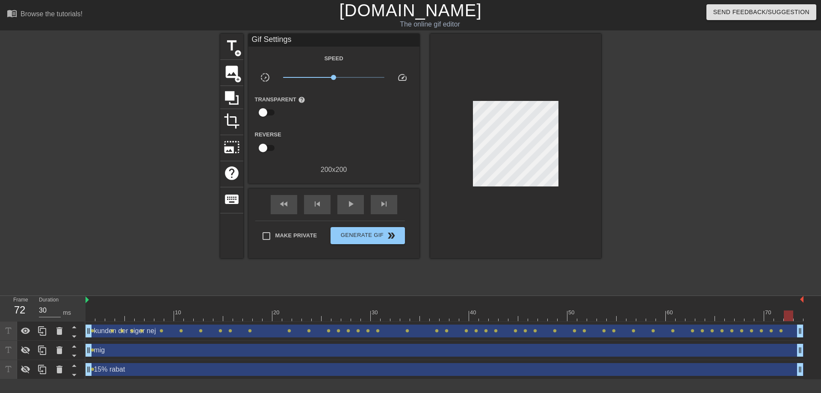
click at [652, 203] on div at bounding box center [675, 162] width 128 height 256
click at [349, 206] on span "play_arrow" at bounding box center [350, 204] width 10 height 10
click at [349, 206] on span "pause" at bounding box center [350, 204] width 10 height 10
click at [679, 317] on div at bounding box center [444, 315] width 718 height 11
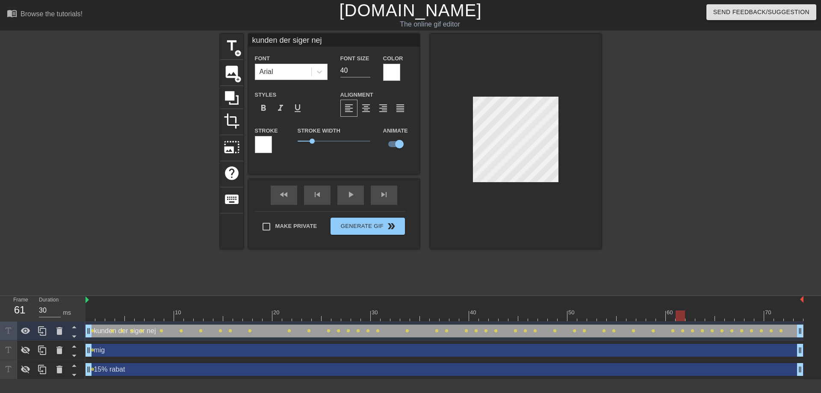
click at [772, 316] on div at bounding box center [444, 315] width 718 height 11
click at [777, 317] on div at bounding box center [444, 315] width 718 height 11
click at [558, 110] on div at bounding box center [515, 141] width 171 height 215
click at [741, 314] on div at bounding box center [444, 315] width 718 height 11
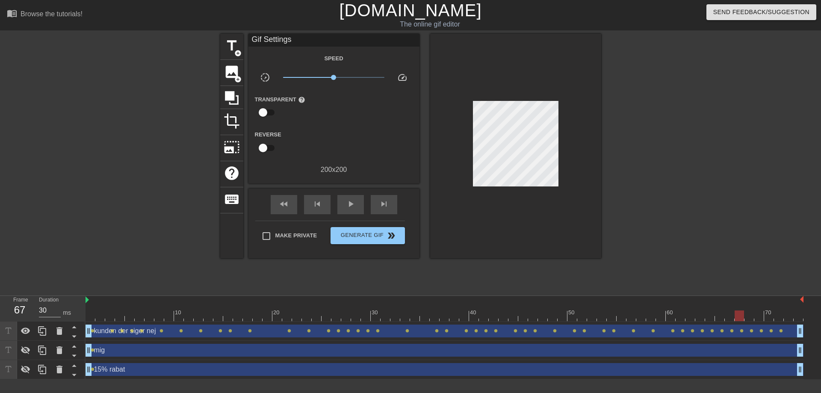
click at [750, 318] on div at bounding box center [444, 315] width 718 height 11
click at [758, 319] on div at bounding box center [444, 315] width 718 height 11
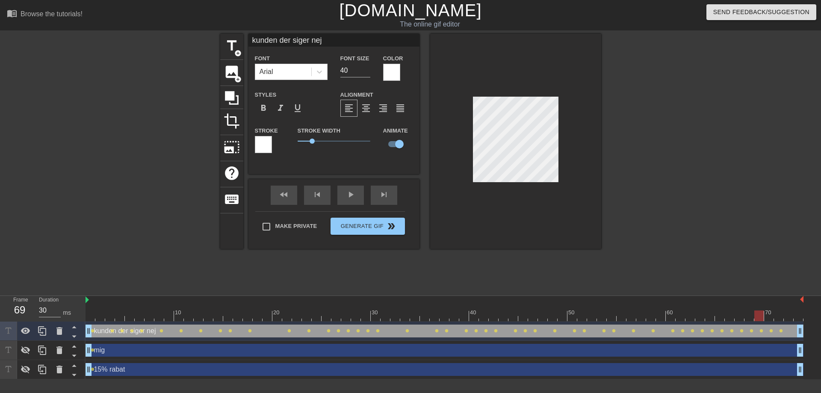
click at [770, 318] on div at bounding box center [444, 315] width 718 height 11
click at [756, 316] on div at bounding box center [444, 315] width 718 height 11
click at [582, 182] on div at bounding box center [515, 141] width 171 height 215
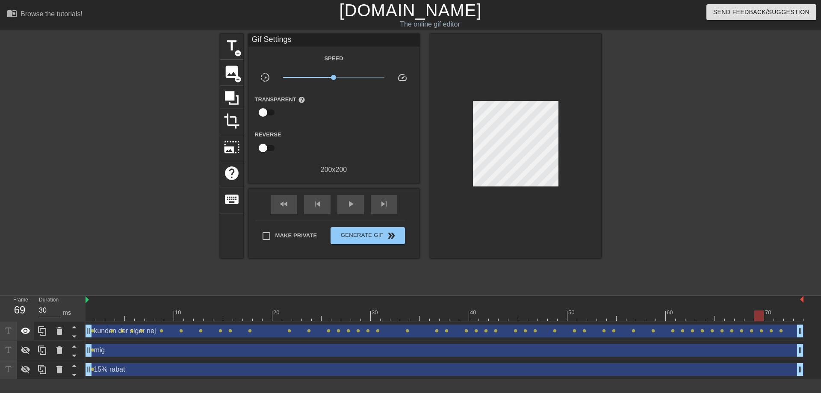
click at [30, 333] on icon at bounding box center [26, 331] width 10 height 10
click at [771, 317] on div at bounding box center [444, 315] width 718 height 11
click at [19, 332] on div at bounding box center [25, 330] width 17 height 19
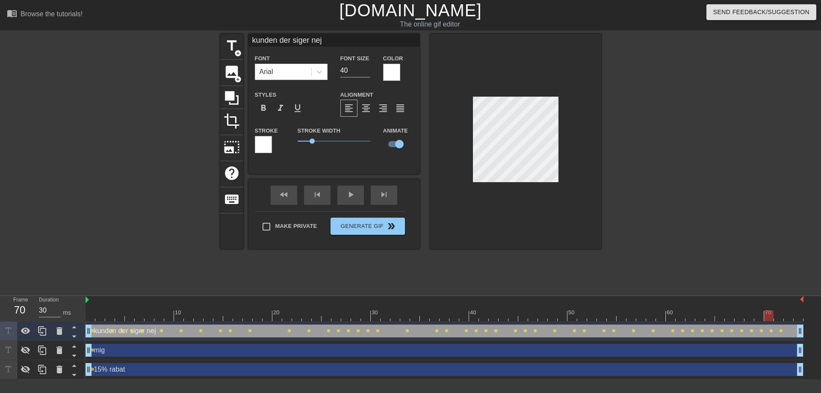
click at [779, 318] on div at bounding box center [444, 315] width 718 height 11
click at [770, 318] on div at bounding box center [444, 315] width 718 height 11
click at [26, 334] on icon at bounding box center [26, 331] width 10 height 10
click at [580, 245] on div at bounding box center [515, 141] width 171 height 215
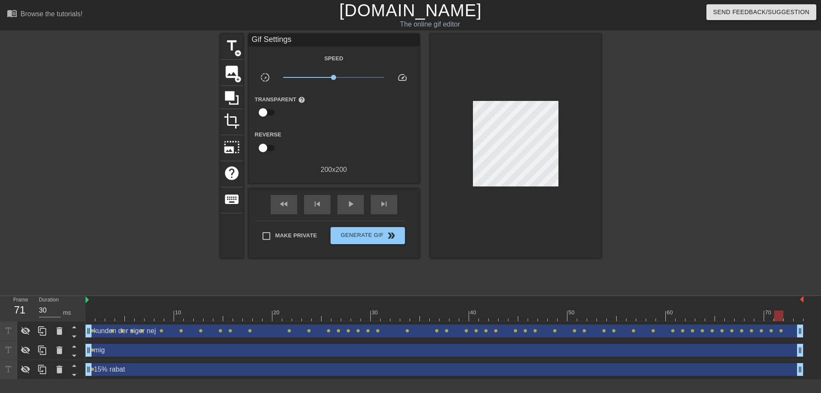
click at [776, 315] on div at bounding box center [444, 315] width 718 height 11
click at [771, 315] on div at bounding box center [444, 315] width 718 height 11
click at [781, 315] on div at bounding box center [444, 315] width 718 height 11
click at [786, 315] on div at bounding box center [444, 315] width 718 height 11
click at [799, 314] on div at bounding box center [444, 315] width 718 height 11
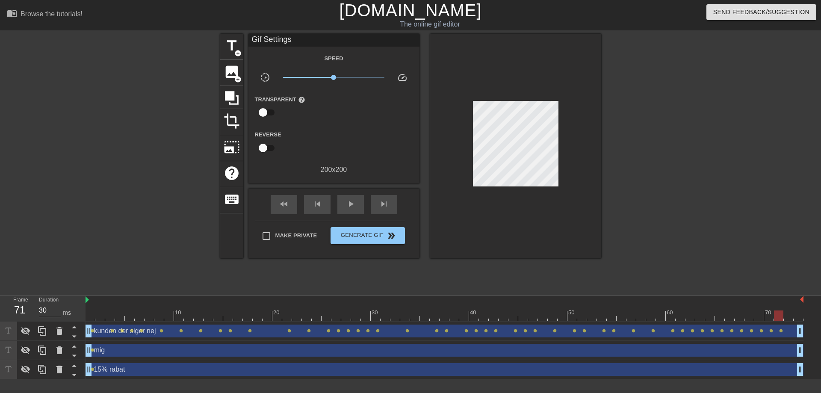
click at [776, 320] on div at bounding box center [444, 315] width 718 height 11
click at [768, 319] on div at bounding box center [444, 315] width 718 height 11
click at [32, 329] on div at bounding box center [25, 330] width 17 height 19
click at [776, 318] on div at bounding box center [444, 315] width 718 height 11
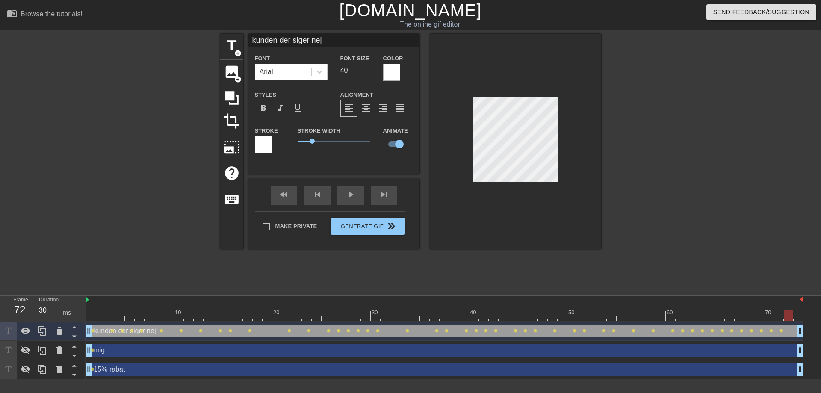
click at [792, 316] on div at bounding box center [444, 315] width 718 height 11
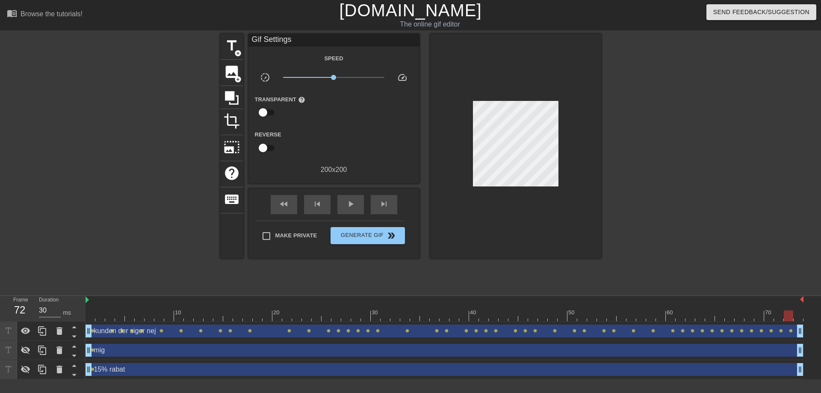
click at [579, 132] on div at bounding box center [515, 146] width 171 height 224
click at [353, 203] on span "play_arrow" at bounding box center [350, 204] width 10 height 10
click at [344, 206] on div "pause" at bounding box center [350, 204] width 26 height 19
click at [344, 206] on div "play_arrow" at bounding box center [350, 204] width 26 height 19
click at [344, 206] on div "pause" at bounding box center [350, 204] width 26 height 19
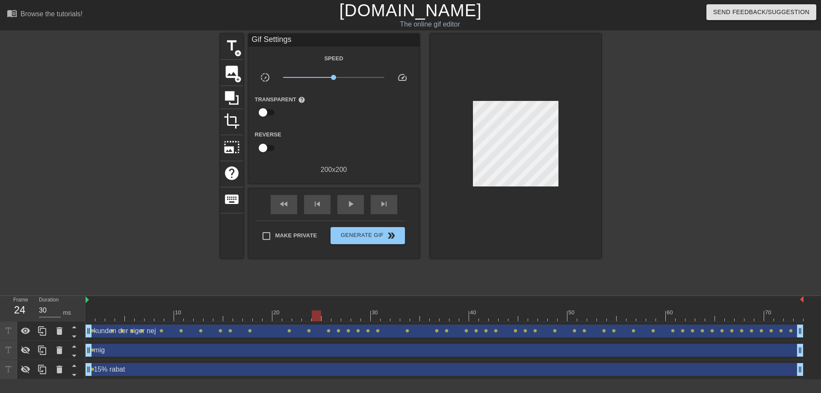
click at [92, 320] on div at bounding box center [444, 315] width 718 height 11
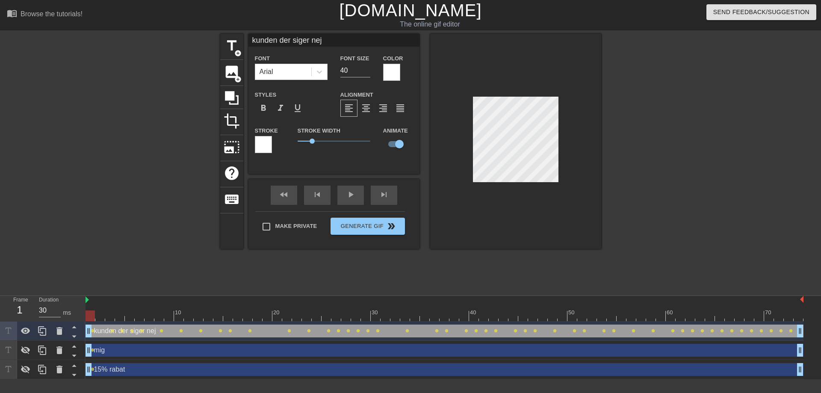
click at [99, 321] on div "10 20 30 40 50 60 70" at bounding box center [444, 309] width 718 height 26
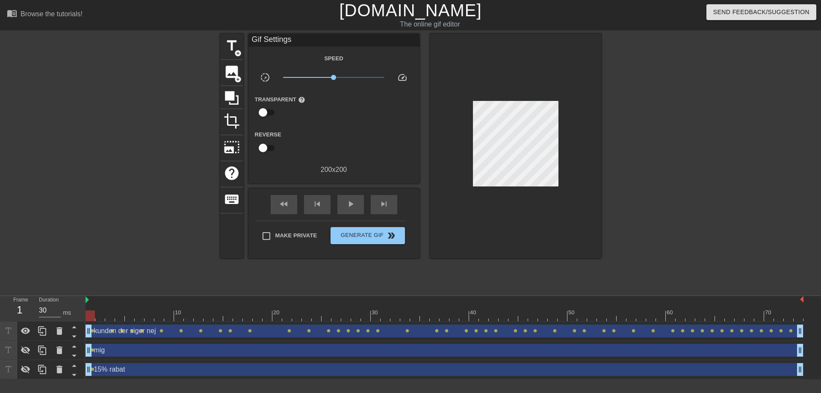
click at [100, 321] on div at bounding box center [444, 315] width 718 height 11
click at [151, 330] on div "kunden der siger nej drag_handle drag_handle" at bounding box center [444, 330] width 718 height 13
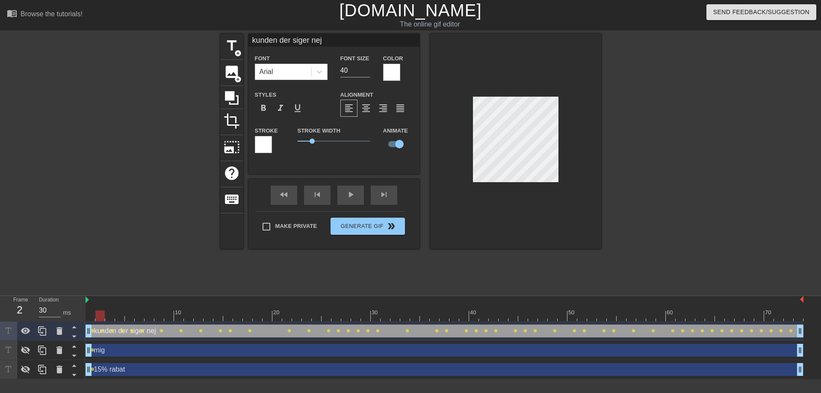
click at [114, 321] on div "10 20 30 40 50 60 70" at bounding box center [444, 309] width 718 height 26
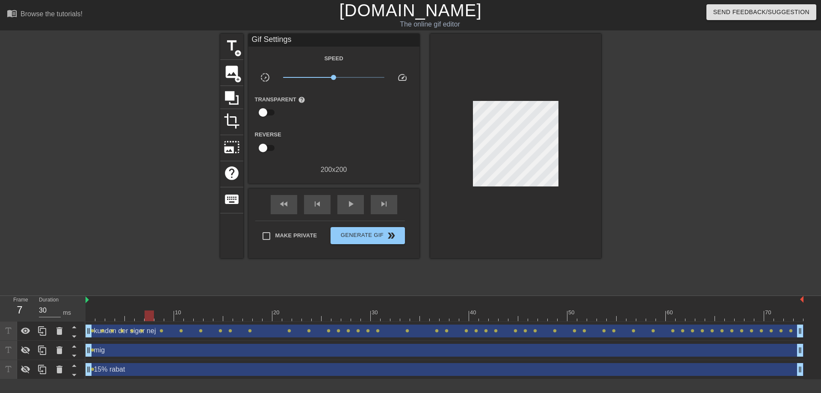
click at [150, 316] on div at bounding box center [444, 315] width 718 height 11
click at [149, 326] on div "kunden der siger nej drag_handle drag_handle" at bounding box center [444, 330] width 718 height 13
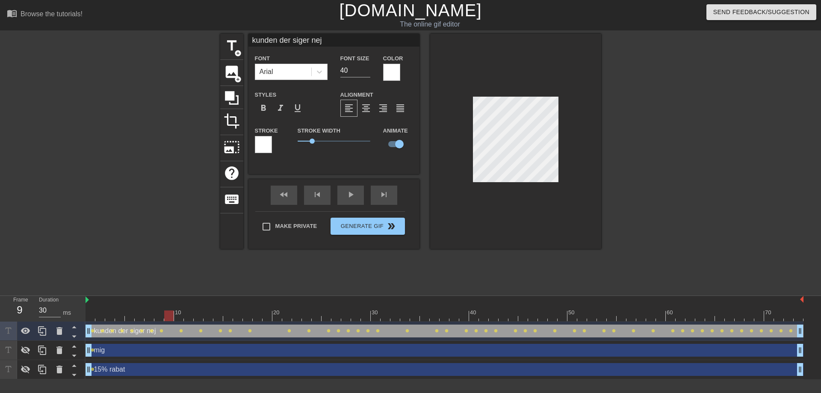
click at [168, 320] on div at bounding box center [444, 315] width 718 height 11
click at [185, 319] on div at bounding box center [444, 315] width 718 height 11
click at [212, 319] on div at bounding box center [444, 315] width 718 height 11
click at [234, 317] on div at bounding box center [444, 315] width 718 height 11
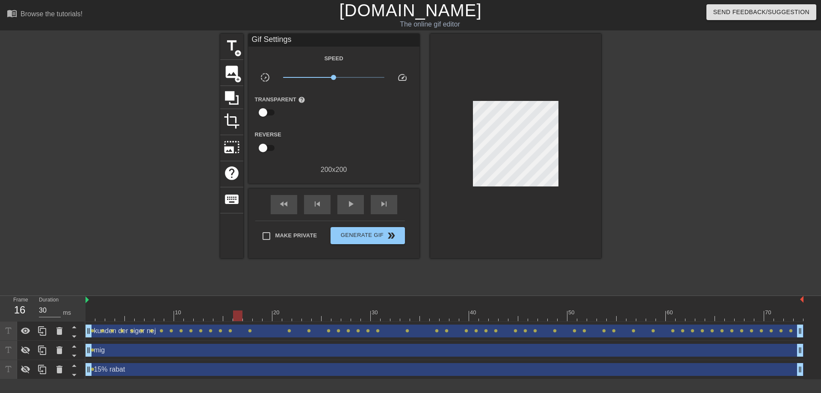
click at [585, 158] on div at bounding box center [515, 146] width 171 height 224
drag, startPoint x: 330, startPoint y: 206, endPoint x: 334, endPoint y: 206, distance: 4.3
click at [330, 206] on div "fast_rewind skip_previous play_arrow skip_next" at bounding box center [333, 204] width 139 height 32
click at [326, 206] on div "skip_previous" at bounding box center [317, 204] width 26 height 19
click at [345, 203] on span "play_arrow" at bounding box center [350, 204] width 10 height 10
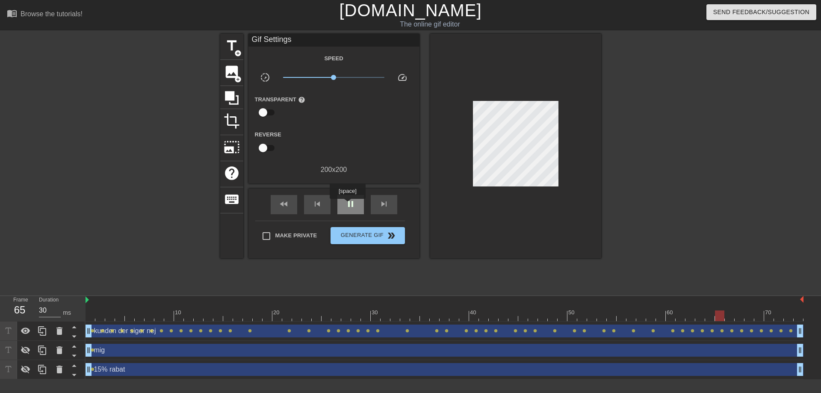
click at [348, 205] on span "pause" at bounding box center [350, 204] width 10 height 10
click at [728, 318] on div at bounding box center [444, 315] width 718 height 11
click at [739, 316] on div at bounding box center [444, 315] width 718 height 11
click at [748, 315] on div at bounding box center [444, 315] width 718 height 11
click at [754, 314] on div at bounding box center [444, 315] width 718 height 11
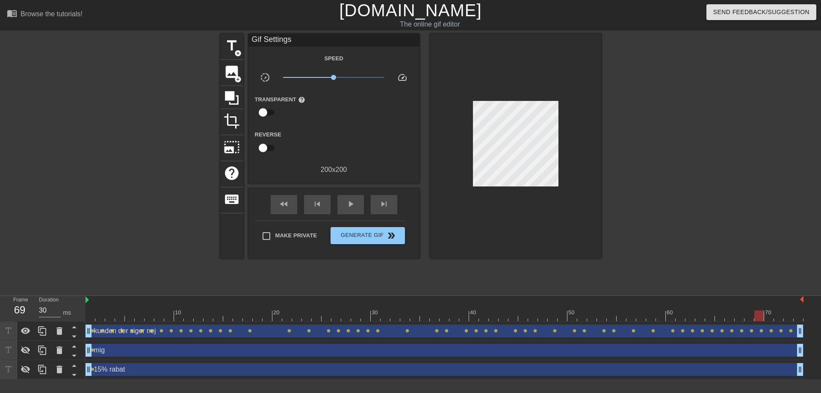
click at [767, 314] on div at bounding box center [444, 315] width 718 height 11
click at [775, 314] on div at bounding box center [444, 315] width 718 height 11
click at [786, 314] on div at bounding box center [444, 315] width 718 height 11
click at [793, 314] on div at bounding box center [444, 315] width 718 height 11
click at [806, 313] on div "10 20 30 40 50 60 70 kunden der siger nej drag_handle drag_handle lens lens len…" at bounding box center [452, 337] width 735 height 83
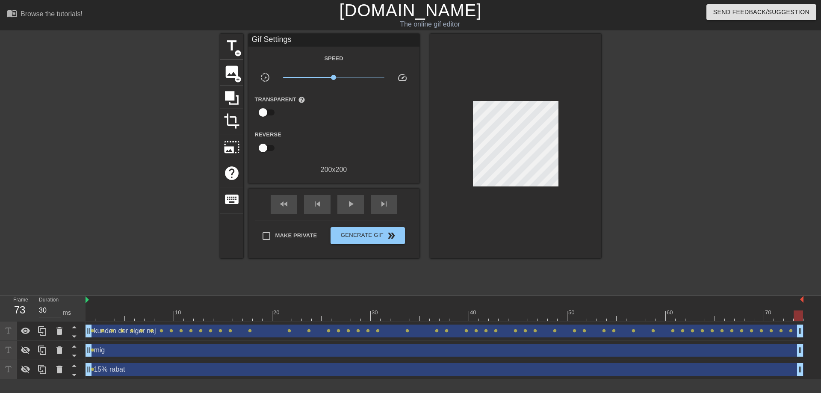
click at [699, 321] on div at bounding box center [444, 315] width 718 height 11
click at [658, 318] on div at bounding box center [444, 315] width 718 height 11
click at [653, 318] on div at bounding box center [444, 315] width 718 height 11
click at [639, 318] on div at bounding box center [444, 315] width 718 height 11
click at [632, 318] on div at bounding box center [444, 315] width 718 height 11
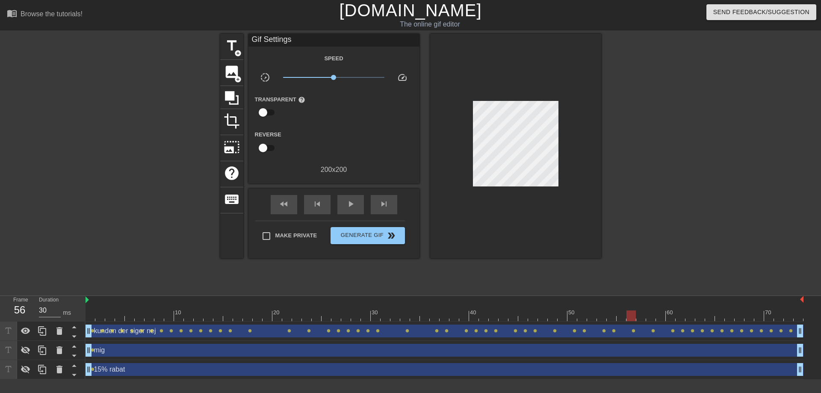
click at [619, 318] on div at bounding box center [444, 315] width 718 height 11
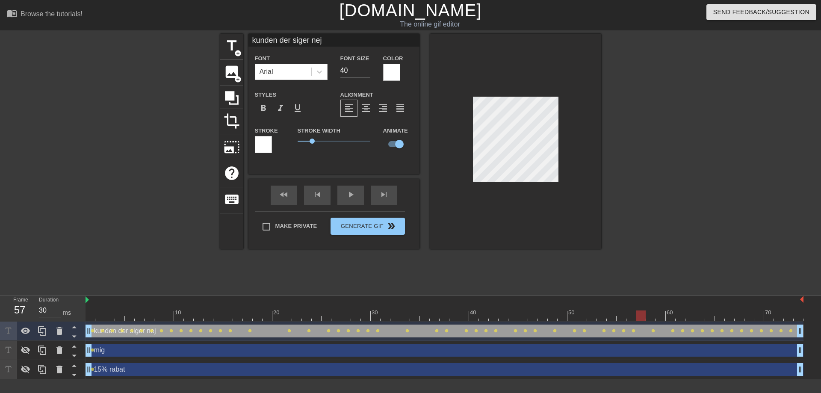
click at [639, 315] on div at bounding box center [444, 315] width 718 height 11
click at [662, 319] on div at bounding box center [444, 315] width 718 height 11
click at [671, 319] on div at bounding box center [444, 315] width 718 height 11
click at [680, 317] on div at bounding box center [444, 315] width 718 height 11
click at [689, 317] on div at bounding box center [444, 315] width 718 height 11
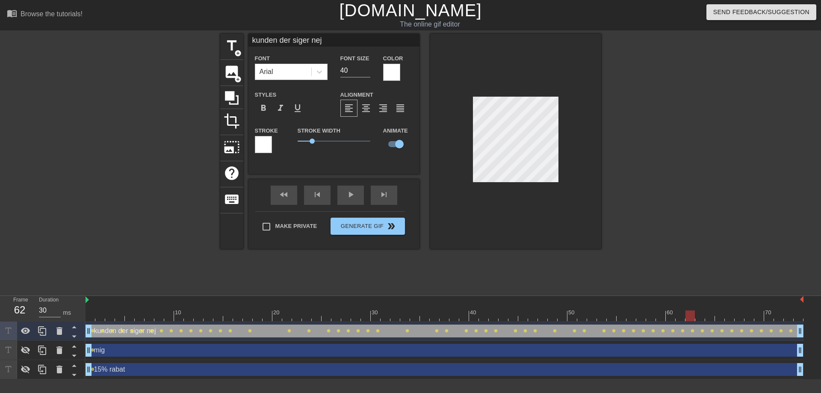
click at [699, 316] on div at bounding box center [444, 315] width 718 height 11
click at [710, 316] on div at bounding box center [444, 315] width 718 height 11
click at [717, 314] on div at bounding box center [444, 315] width 718 height 11
click at [730, 320] on div at bounding box center [444, 315] width 718 height 11
click at [746, 319] on div at bounding box center [444, 315] width 718 height 11
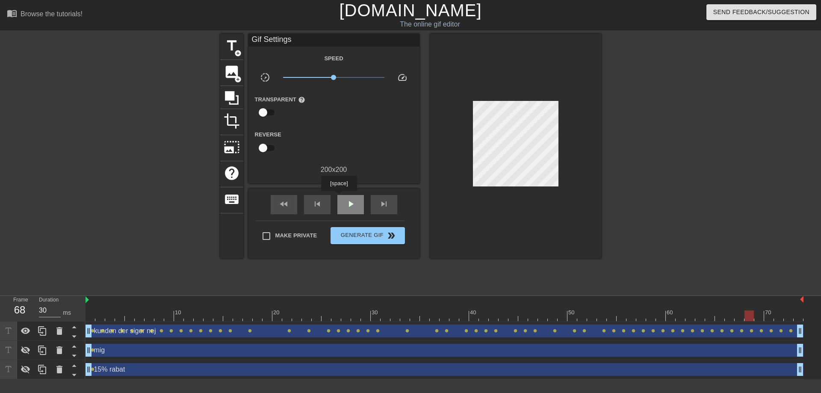
click at [340, 197] on div "play_arrow" at bounding box center [350, 204] width 26 height 19
click at [354, 207] on span "pause" at bounding box center [350, 204] width 10 height 10
click at [97, 350] on div "mig drag_handle drag_handle" at bounding box center [444, 350] width 718 height 13
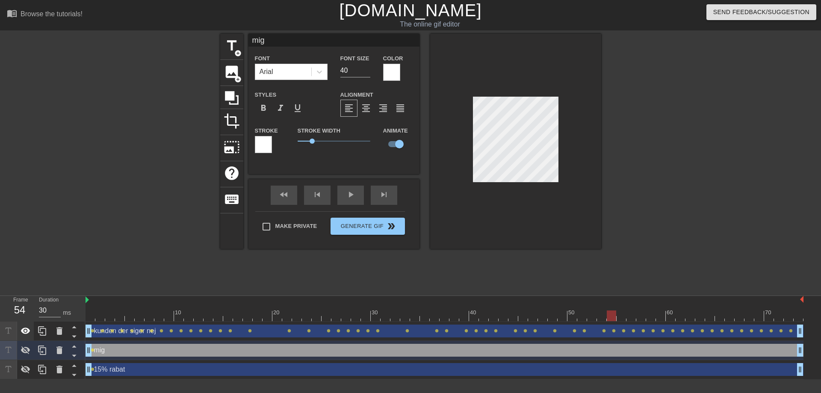
click at [26, 330] on icon at bounding box center [26, 331] width 10 height 10
click at [24, 357] on div at bounding box center [25, 350] width 17 height 19
click at [91, 319] on div at bounding box center [444, 315] width 718 height 11
click at [97, 316] on div at bounding box center [444, 315] width 718 height 11
click at [107, 315] on div at bounding box center [444, 315] width 718 height 11
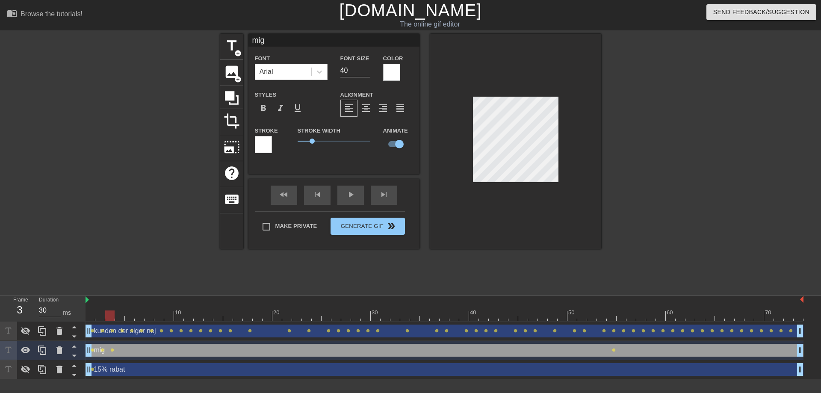
click at [118, 318] on div at bounding box center [444, 315] width 718 height 11
click at [127, 318] on div at bounding box center [444, 315] width 718 height 11
click at [148, 317] on div at bounding box center [444, 315] width 718 height 11
click at [141, 317] on div at bounding box center [444, 315] width 718 height 11
click at [148, 317] on div at bounding box center [444, 315] width 718 height 11
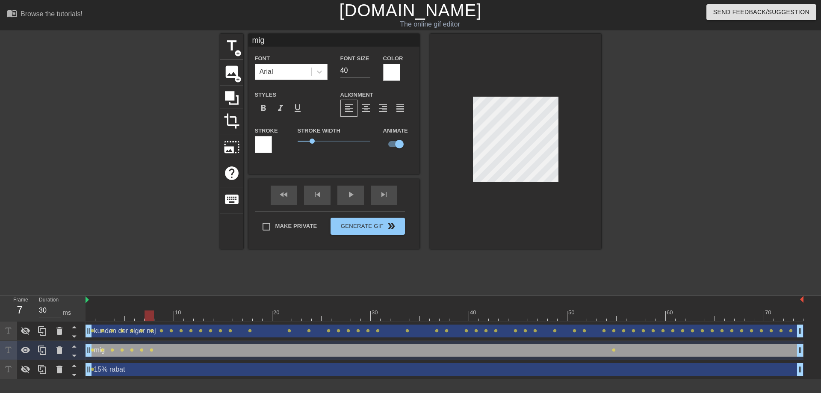
click at [156, 317] on div at bounding box center [444, 315] width 718 height 11
click at [166, 317] on div at bounding box center [444, 315] width 718 height 11
click at [173, 316] on div at bounding box center [168, 315] width 9 height 11
click at [174, 316] on div at bounding box center [444, 315] width 718 height 11
click at [186, 315] on div at bounding box center [444, 315] width 718 height 11
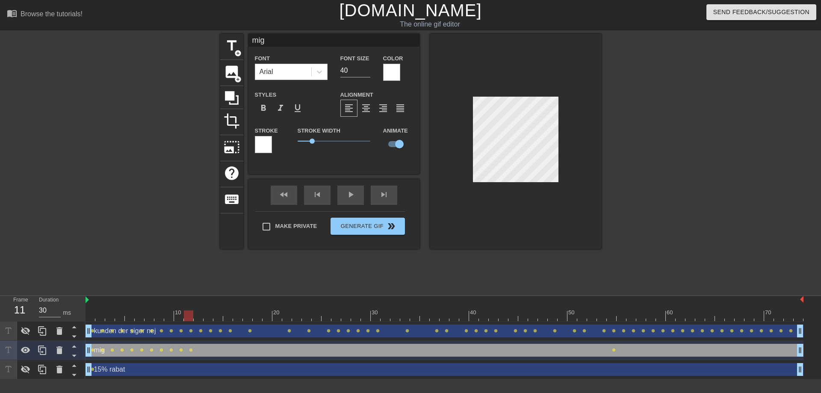
click at [200, 316] on div at bounding box center [444, 315] width 718 height 11
click at [206, 316] on div at bounding box center [444, 315] width 718 height 11
click at [217, 316] on div at bounding box center [444, 315] width 718 height 11
click at [225, 316] on div at bounding box center [444, 315] width 718 height 11
click at [234, 316] on div at bounding box center [444, 315] width 718 height 11
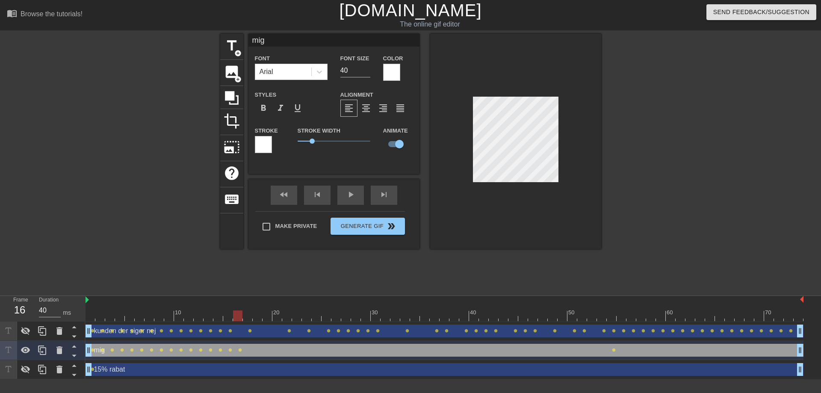
click at [248, 316] on div at bounding box center [444, 315] width 718 height 11
click at [256, 316] on div at bounding box center [444, 315] width 718 height 11
click at [266, 315] on div at bounding box center [444, 315] width 718 height 11
click at [274, 315] on div at bounding box center [444, 315] width 718 height 11
click at [288, 315] on div at bounding box center [444, 315] width 718 height 11
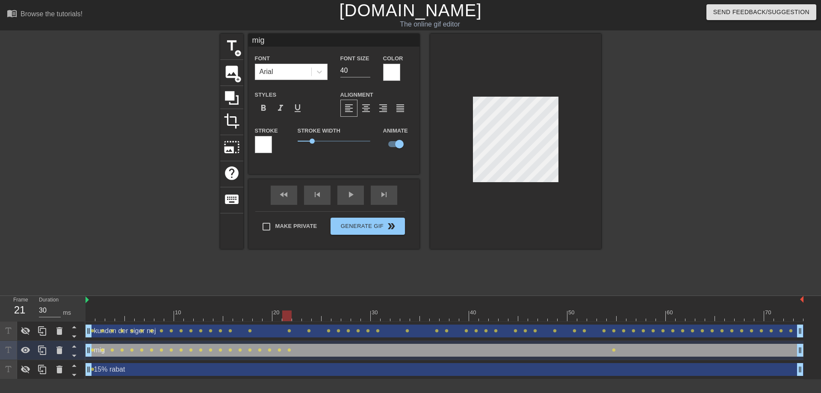
click at [295, 316] on div at bounding box center [444, 315] width 718 height 11
click at [304, 315] on div at bounding box center [444, 315] width 718 height 11
click at [311, 315] on div at bounding box center [444, 315] width 718 height 11
click at [317, 315] on div at bounding box center [444, 315] width 718 height 11
click at [326, 315] on div at bounding box center [444, 315] width 718 height 11
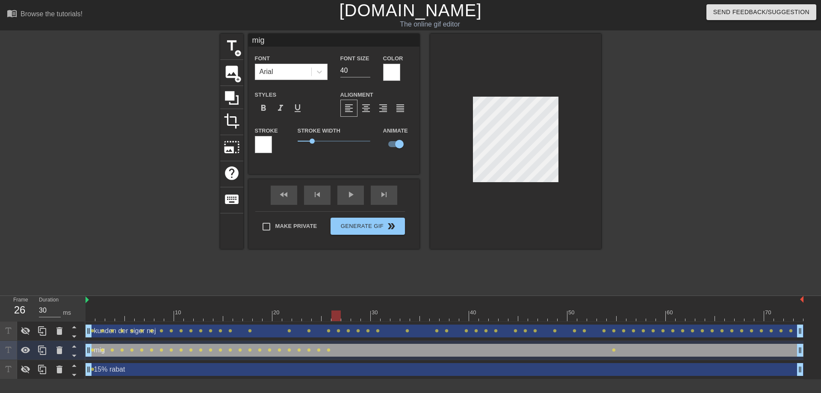
click at [333, 315] on div at bounding box center [444, 315] width 718 height 11
click at [606, 313] on div at bounding box center [444, 315] width 718 height 11
click at [607, 314] on div at bounding box center [444, 315] width 718 height 11
click at [623, 319] on div at bounding box center [444, 315] width 718 height 11
click at [629, 316] on div at bounding box center [444, 315] width 718 height 11
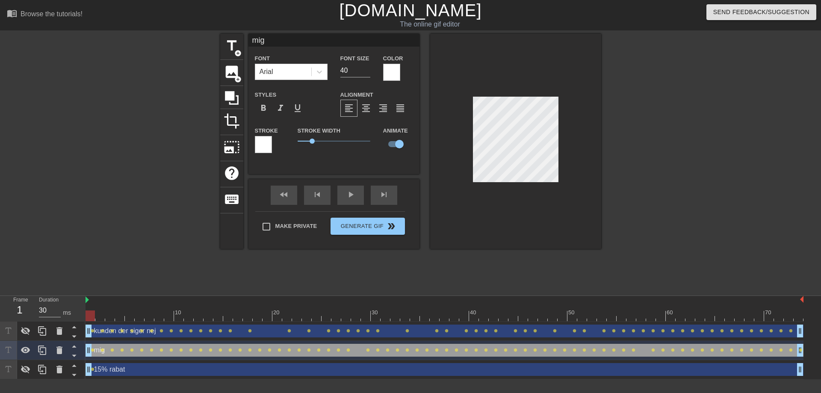
click at [266, 284] on div "title add_circle image add_circle crop photo_size_select_large help keyboard mi…" at bounding box center [410, 162] width 381 height 256
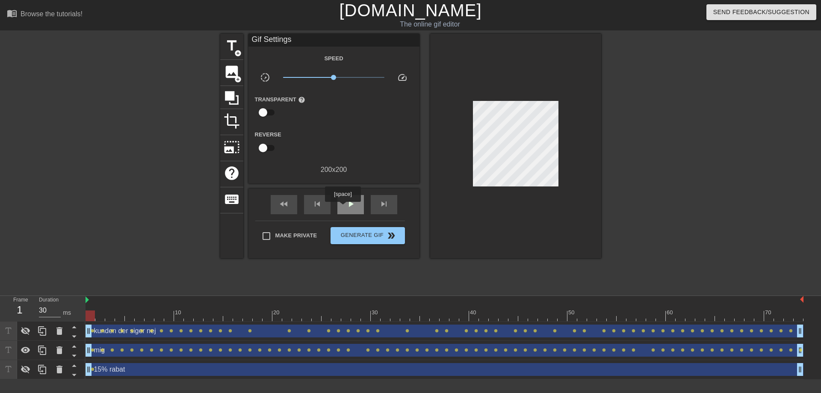
click at [344, 208] on div "play_arrow" at bounding box center [350, 204] width 26 height 19
click at [30, 330] on icon at bounding box center [26, 331] width 10 height 10
click at [28, 353] on icon at bounding box center [26, 350] width 10 height 10
click at [363, 206] on div "pause" at bounding box center [350, 204] width 26 height 19
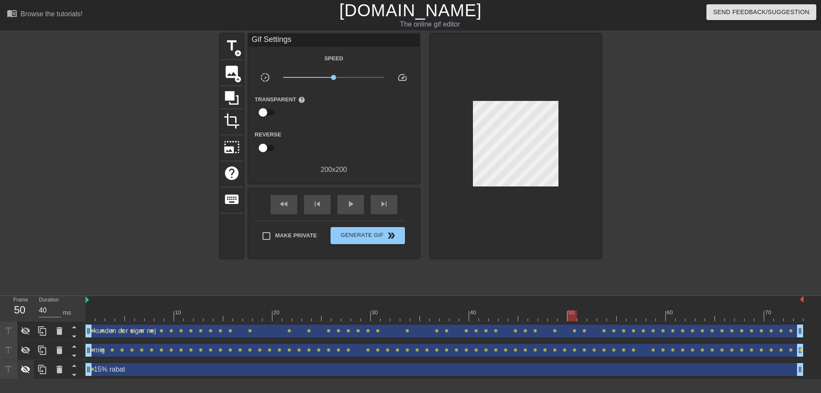
click at [27, 370] on icon at bounding box center [26, 369] width 10 height 10
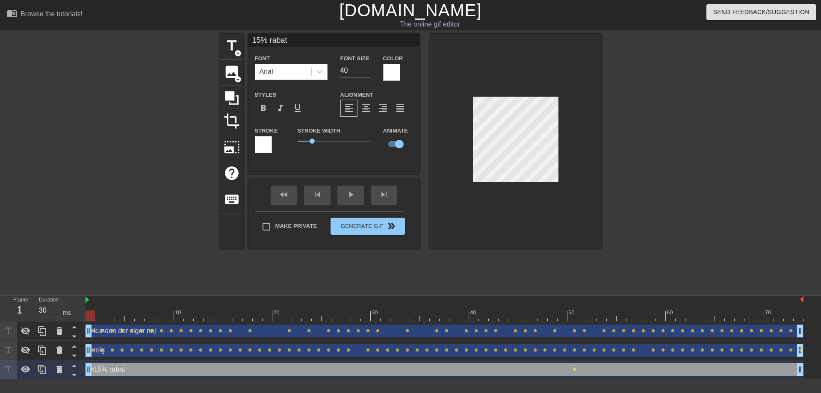
click at [95, 318] on div at bounding box center [444, 315] width 718 height 11
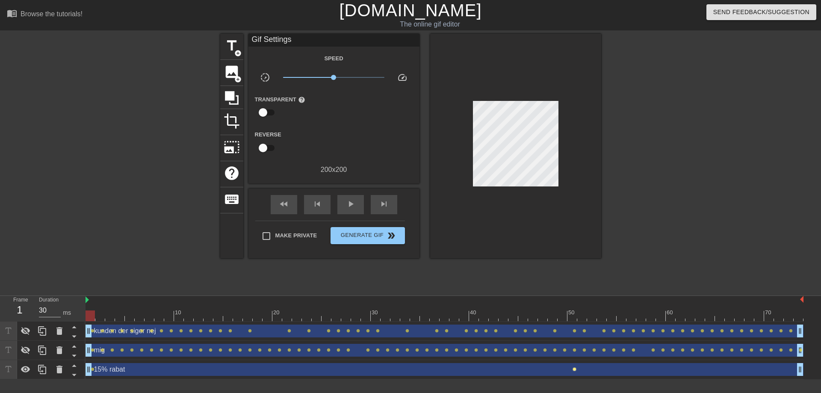
click at [574, 369] on span "lens" at bounding box center [574, 369] width 4 height 4
type input "40"
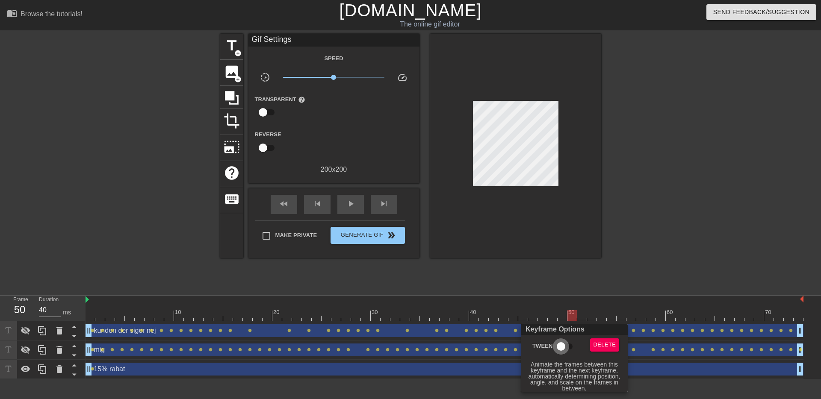
click at [559, 350] on input "Tween" at bounding box center [560, 346] width 49 height 16
click at [561, 350] on input "Tween" at bounding box center [568, 346] width 49 height 16
checkbox input "false"
click at [594, 343] on span "Delete" at bounding box center [604, 345] width 23 height 10
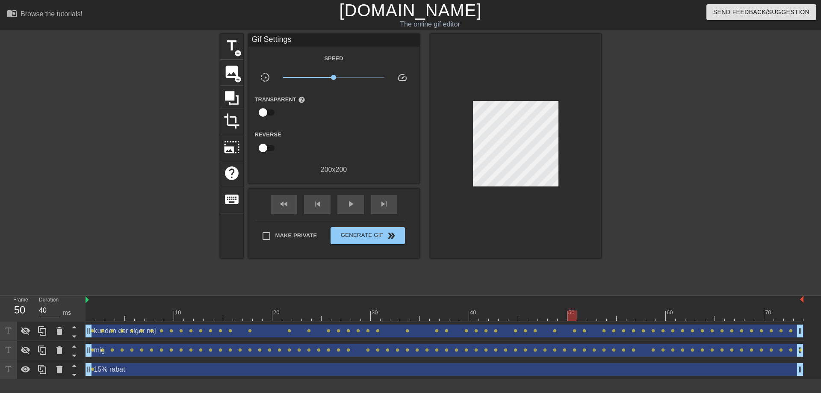
click at [95, 373] on div "15% rabat drag_handle drag_handle" at bounding box center [444, 369] width 718 height 13
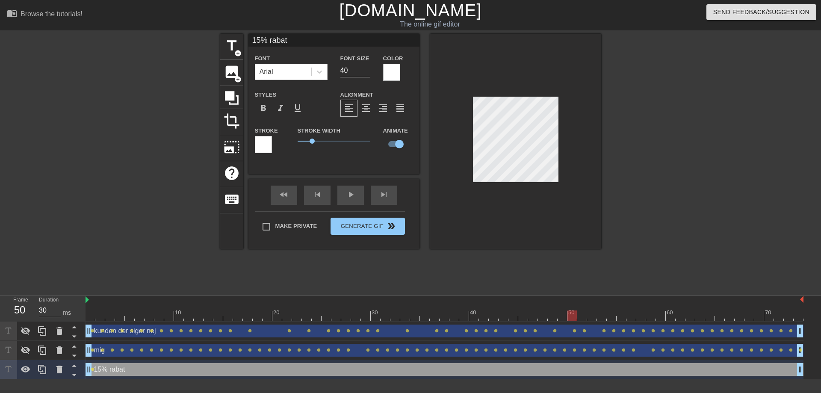
click at [94, 315] on div at bounding box center [444, 315] width 718 height 11
drag, startPoint x: 798, startPoint y: 371, endPoint x: 404, endPoint y: 333, distance: 396.4
click at [670, 378] on div "15% rabat drag_handle drag_handle lens lens lens lens lens lens lens lens lens …" at bounding box center [444, 369] width 718 height 19
click at [345, 194] on div "fast_rewind skip_previous play_arrow skip_next" at bounding box center [333, 195] width 139 height 32
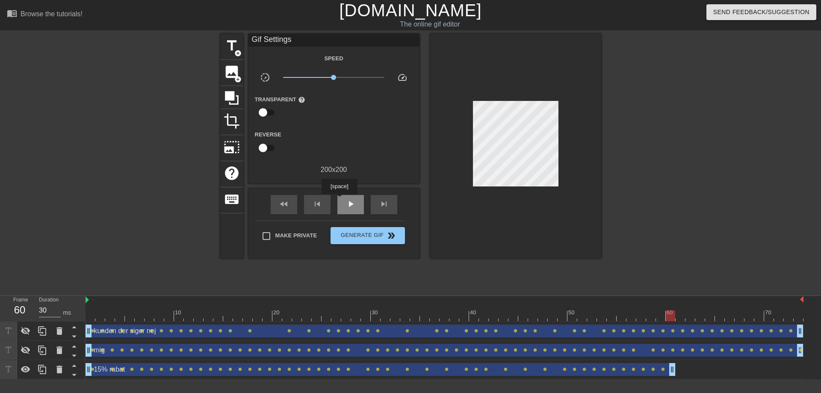
click at [340, 200] on div "play_arrow" at bounding box center [350, 204] width 26 height 19
click at [358, 206] on div "pause" at bounding box center [350, 204] width 26 height 19
click at [358, 206] on div "play_arrow" at bounding box center [350, 204] width 26 height 19
click at [358, 206] on div "pause" at bounding box center [350, 204] width 26 height 19
drag, startPoint x: 87, startPoint y: 371, endPoint x: 195, endPoint y: 365, distance: 107.8
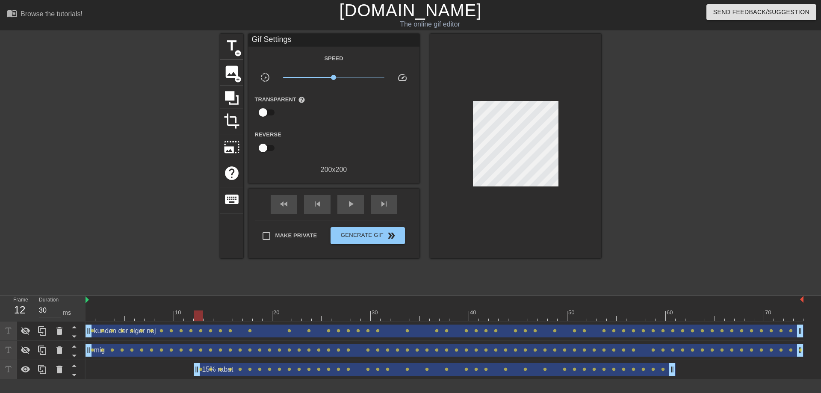
click at [134, 377] on div "15% rabat drag_handle drag_handle lens lens lens lens lens lens lens lens lens …" at bounding box center [444, 369] width 718 height 19
drag, startPoint x: 196, startPoint y: 314, endPoint x: 210, endPoint y: 315, distance: 14.1
click at [210, 315] on div at bounding box center [207, 315] width 9 height 11
drag, startPoint x: 197, startPoint y: 368, endPoint x: 205, endPoint y: 367, distance: 8.2
click at [352, 210] on div "play_arrow" at bounding box center [350, 204] width 26 height 19
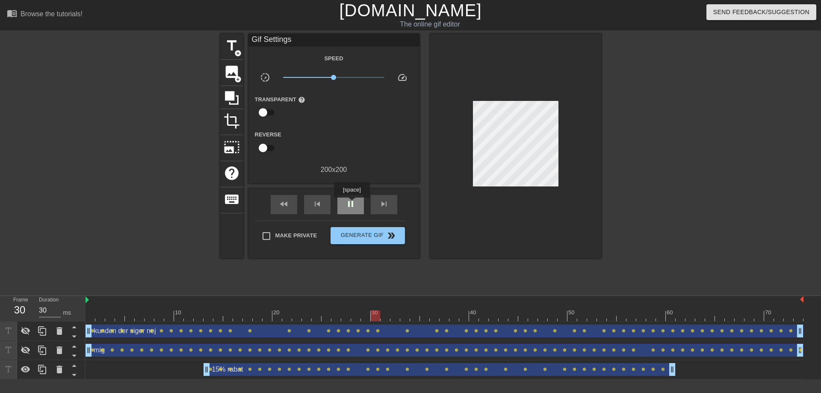
click at [353, 203] on span "pause" at bounding box center [350, 204] width 10 height 10
click at [21, 333] on icon at bounding box center [26, 331] width 10 height 10
click at [21, 353] on icon at bounding box center [26, 350] width 10 height 10
click at [346, 208] on span "play_arrow" at bounding box center [350, 204] width 10 height 10
type input "30"
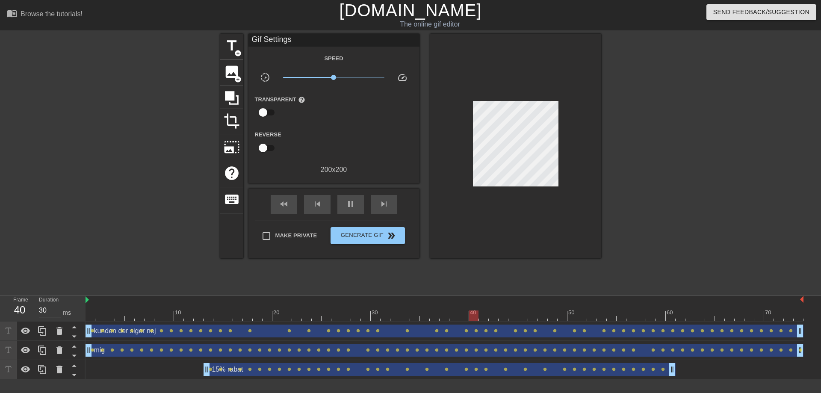
click at [265, 115] on input "checkbox" at bounding box center [262, 112] width 49 height 16
checkbox input "true"
type input "30"
click at [265, 115] on input "checkbox" at bounding box center [271, 112] width 49 height 16
checkbox input "false"
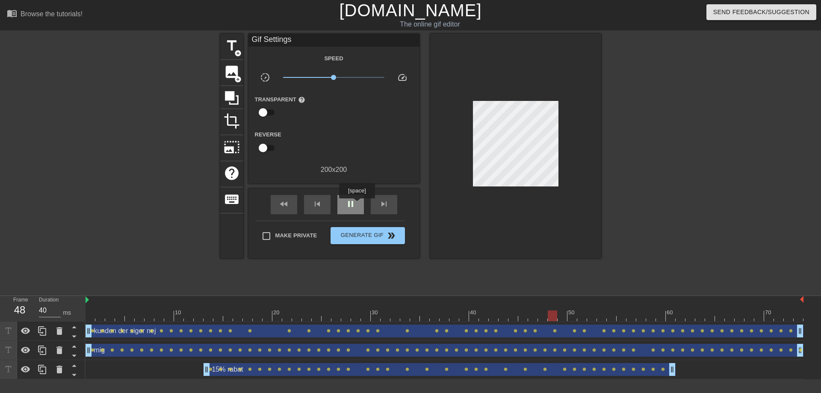
type input "30"
click at [358, 204] on div "pause" at bounding box center [350, 204] width 26 height 19
click at [236, 146] on span "photo_size_select_large" at bounding box center [232, 147] width 16 height 16
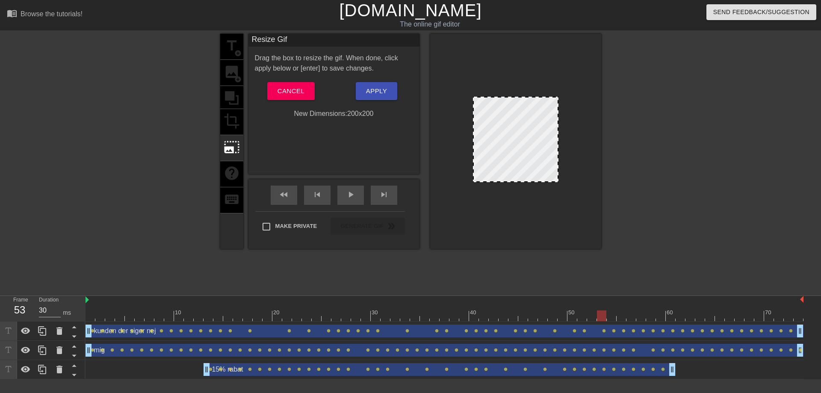
drag, startPoint x: 474, startPoint y: 97, endPoint x: 463, endPoint y: 89, distance: 13.8
click at [462, 88] on div at bounding box center [515, 141] width 171 height 215
drag, startPoint x: 500, startPoint y: 127, endPoint x: 520, endPoint y: 136, distance: 22.2
click at [520, 136] on div at bounding box center [515, 139] width 85 height 85
drag, startPoint x: 558, startPoint y: 180, endPoint x: 543, endPoint y: 168, distance: 19.5
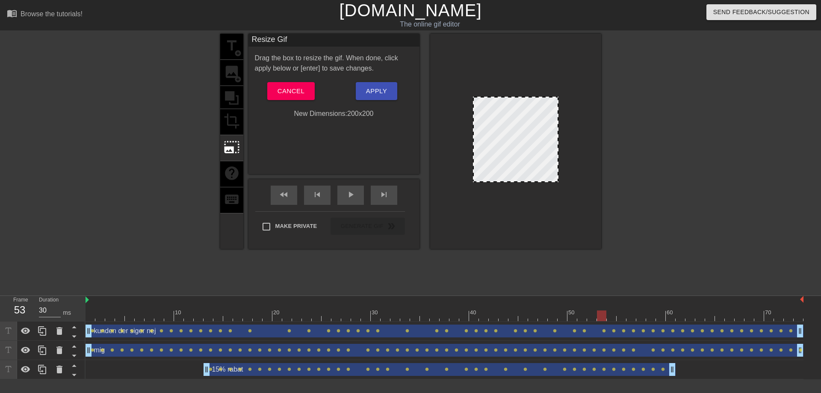
click at [540, 166] on div at bounding box center [515, 141] width 171 height 215
drag, startPoint x: 557, startPoint y: 168, endPoint x: 580, endPoint y: 193, distance: 34.5
click at [581, 193] on div at bounding box center [515, 141] width 171 height 215
click at [296, 97] on span "Cancel" at bounding box center [290, 90] width 27 height 11
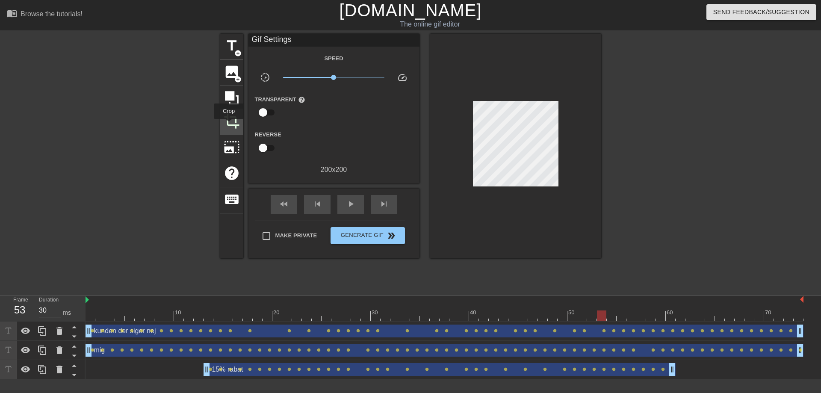
click at [229, 125] on span "crop" at bounding box center [232, 121] width 16 height 16
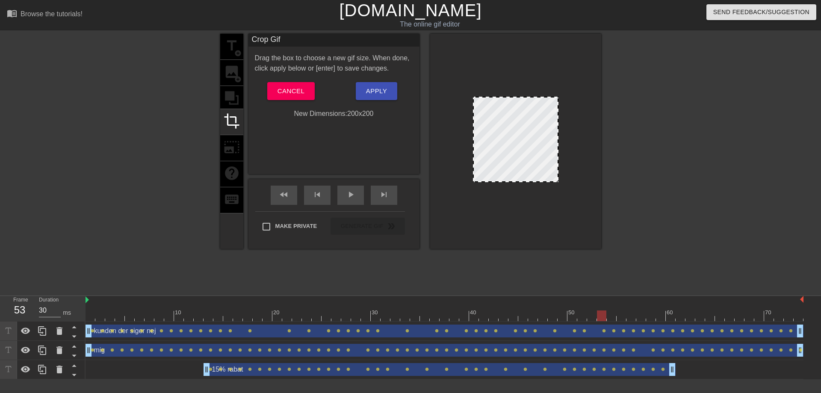
drag, startPoint x: 557, startPoint y: 169, endPoint x: 602, endPoint y: 168, distance: 45.3
click at [602, 168] on div "title add_circle image add_circle crop photo_size_select_large help keyboard Cr…" at bounding box center [410, 162] width 821 height 256
click at [295, 92] on span "Cancel" at bounding box center [290, 90] width 27 height 11
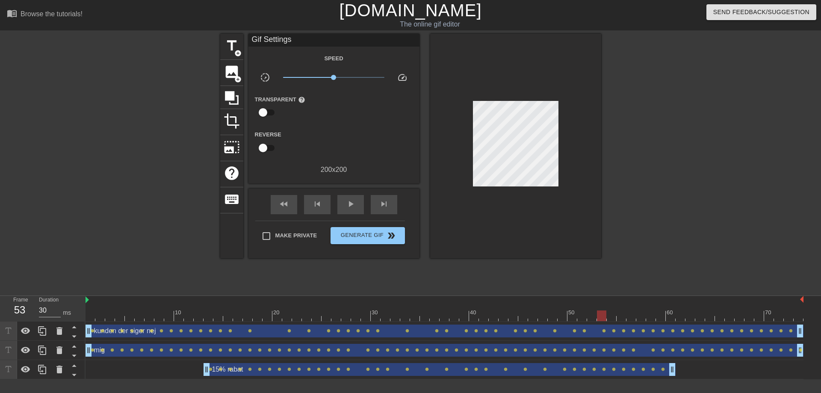
click at [479, 200] on div at bounding box center [515, 146] width 171 height 224
click at [378, 243] on button "Generate Gif double_arrow" at bounding box center [367, 235] width 74 height 17
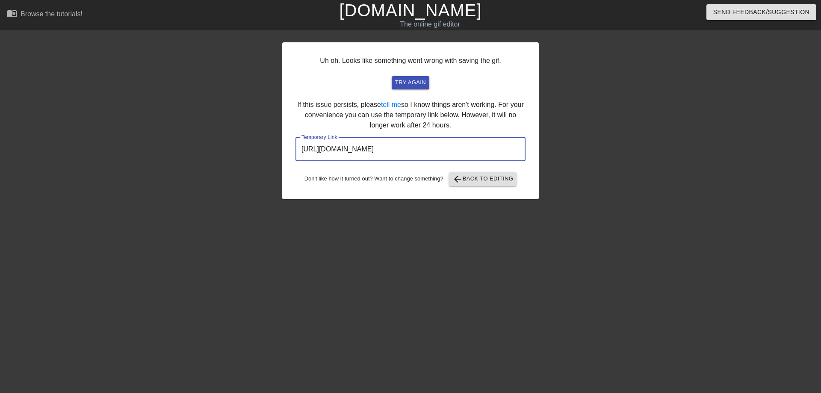
click at [477, 153] on input "[URL][DOMAIN_NAME]" at bounding box center [410, 149] width 230 height 24
